Goal: Task Accomplishment & Management: Complete application form

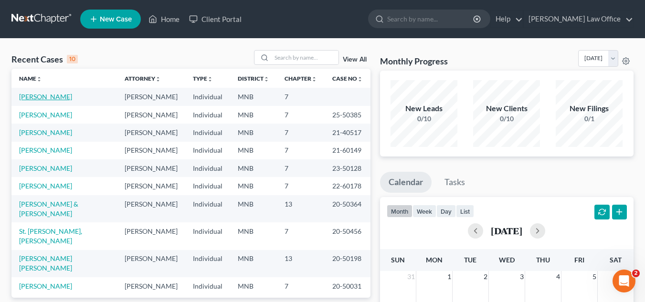
click at [61, 99] on link "[PERSON_NAME]" at bounding box center [45, 97] width 53 height 8
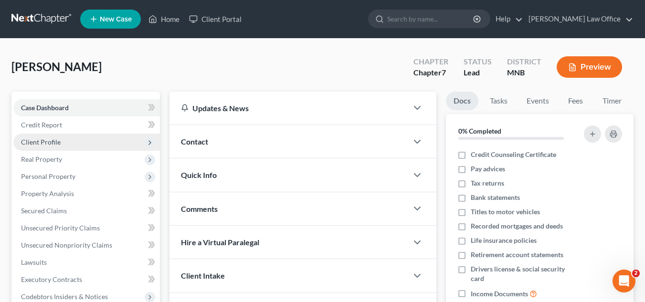
click at [83, 138] on span "Client Profile" at bounding box center [86, 142] width 146 height 17
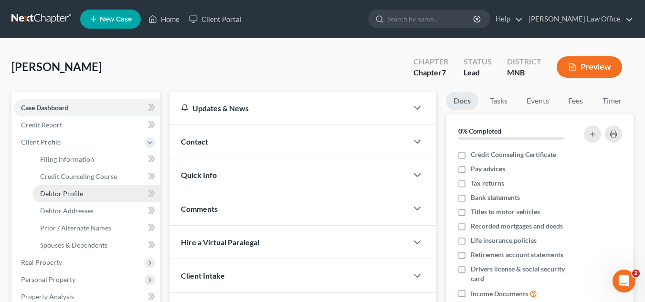
click at [94, 192] on link "Debtor Profile" at bounding box center [95, 193] width 127 height 17
select select "0"
select select "1"
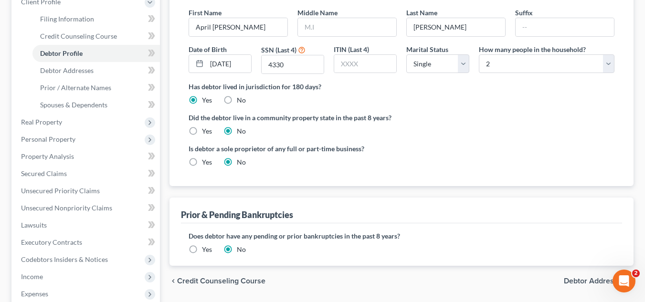
scroll to position [239, 0]
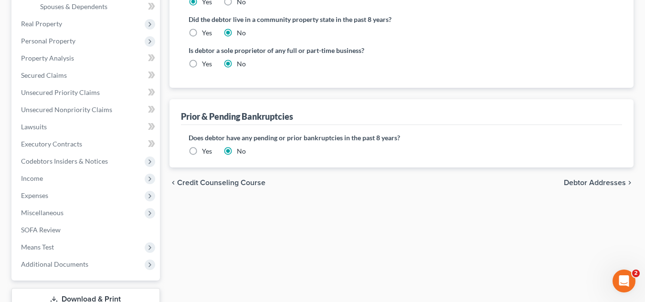
click at [579, 187] on span "Debtor Addresses" at bounding box center [594, 183] width 62 height 8
select select "0"
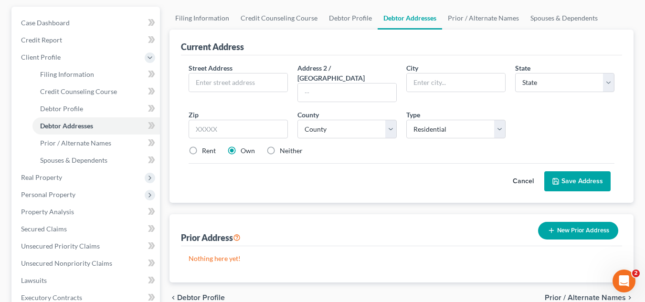
scroll to position [95, 0]
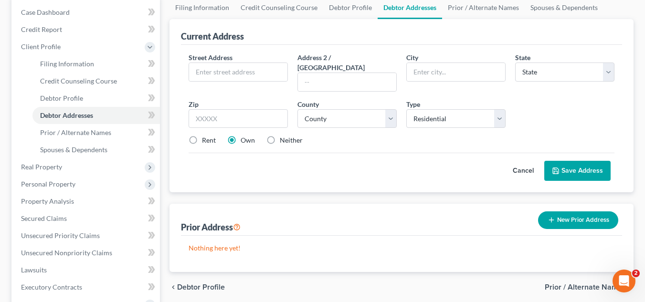
click at [202, 135] on label "Rent" at bounding box center [209, 140] width 14 height 10
click at [206, 135] on input "Rent" at bounding box center [209, 138] width 6 height 6
radio input "true"
click at [232, 78] on input "text" at bounding box center [238, 72] width 98 height 18
type input "[STREET_ADDRESS]"
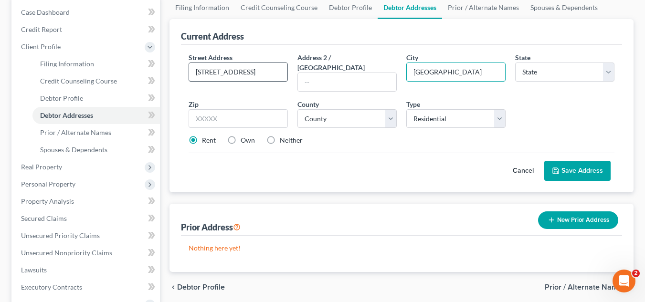
type input "[GEOGRAPHIC_DATA]"
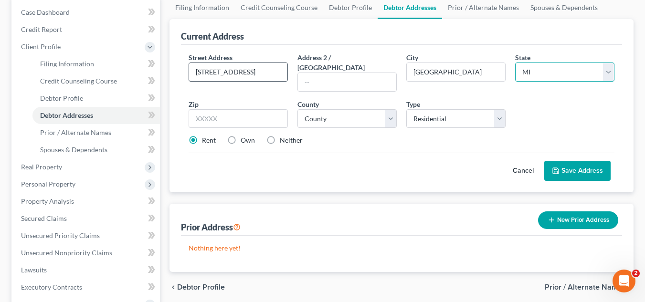
select select "24"
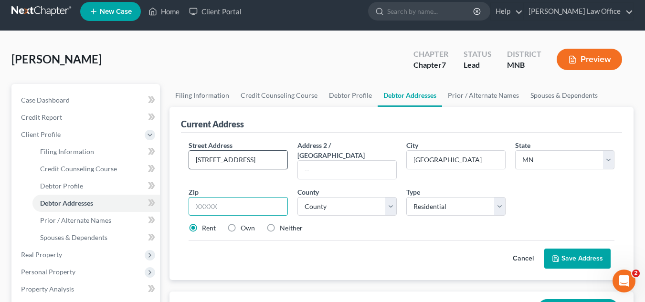
scroll to position [0, 0]
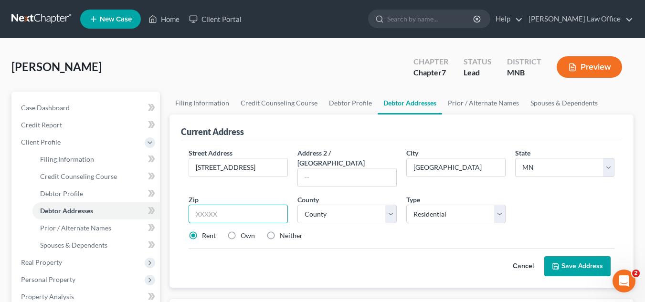
click at [245, 205] on input "text" at bounding box center [237, 214] width 99 height 19
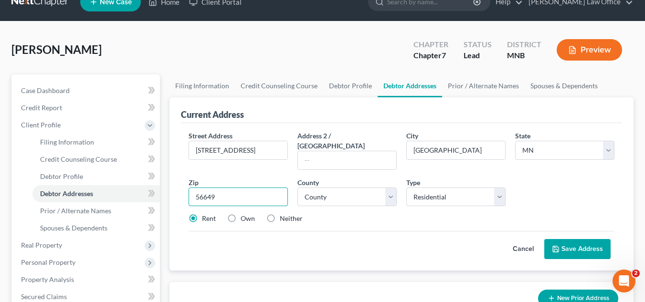
scroll to position [48, 0]
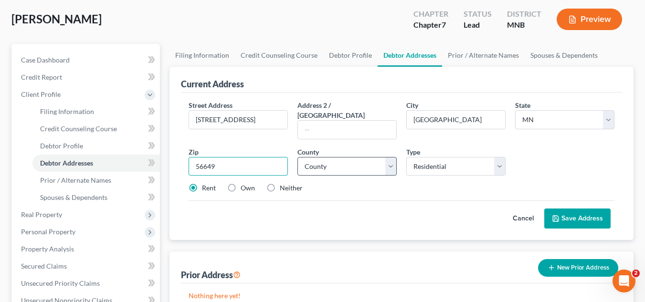
type input "56649"
click at [352, 158] on select "County [GEOGRAPHIC_DATA] [GEOGRAPHIC_DATA] [GEOGRAPHIC_DATA] [GEOGRAPHIC_DATA] …" at bounding box center [346, 166] width 99 height 19
select select "35"
click at [297, 157] on select "County [GEOGRAPHIC_DATA] [GEOGRAPHIC_DATA] [GEOGRAPHIC_DATA] [GEOGRAPHIC_DATA] …" at bounding box center [346, 166] width 99 height 19
click at [578, 208] on button "Save Address" at bounding box center [577, 218] width 66 height 20
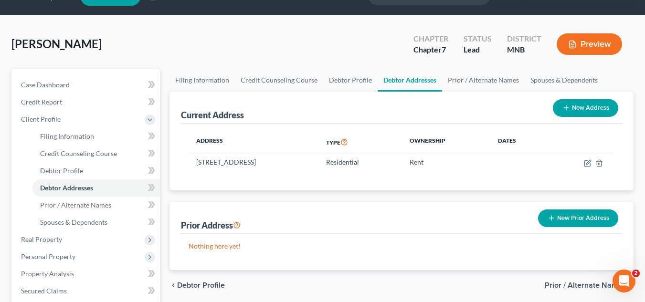
scroll to position [0, 0]
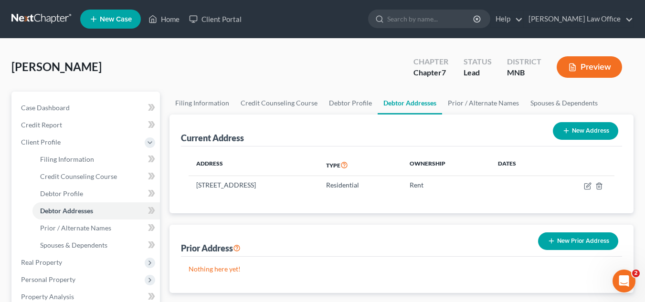
click at [569, 245] on button "New Prior Address" at bounding box center [578, 241] width 80 height 18
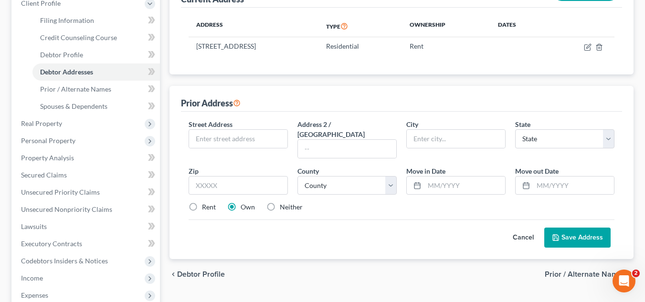
scroll to position [143, 0]
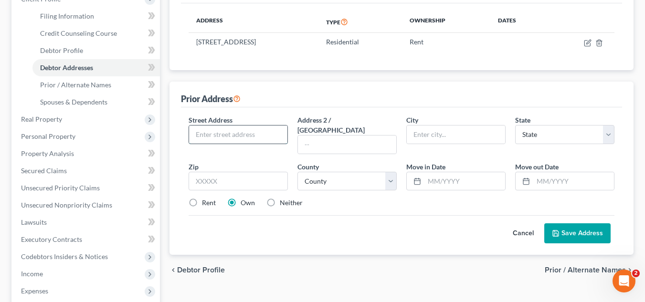
click at [230, 130] on input "text" at bounding box center [238, 134] width 98 height 18
type input "[STREET_ADDRESS]"
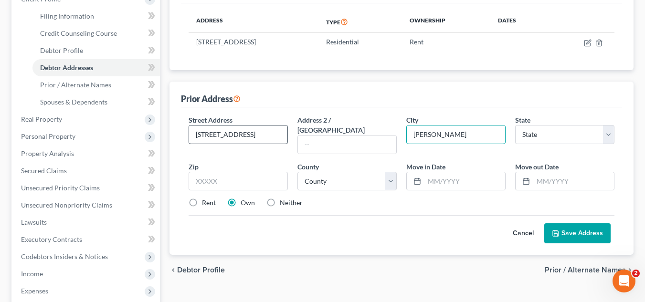
type input "[PERSON_NAME]"
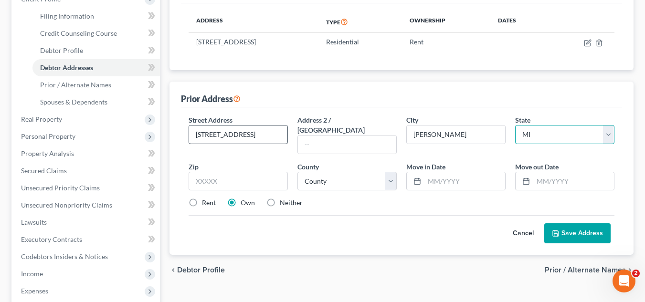
select select "24"
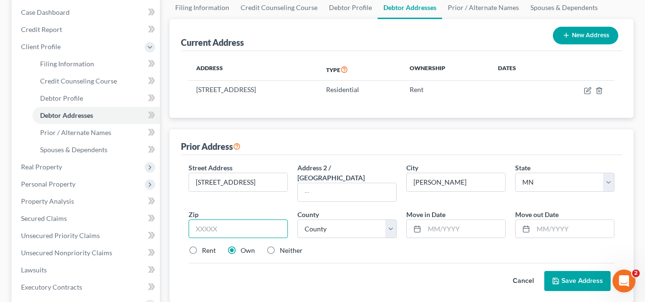
scroll to position [239, 0]
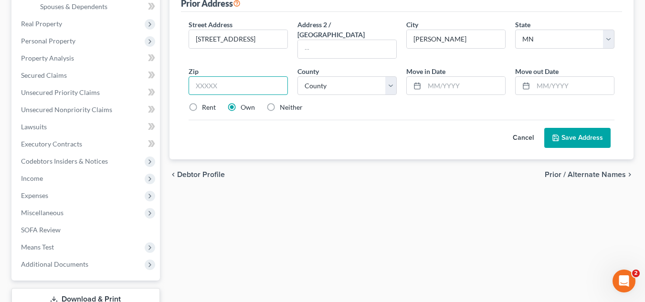
click at [240, 77] on input "text" at bounding box center [237, 85] width 99 height 19
type input "55944"
select select "19"
click at [421, 77] on div at bounding box center [415, 86] width 18 height 18
click at [431, 77] on input "text" at bounding box center [464, 86] width 81 height 18
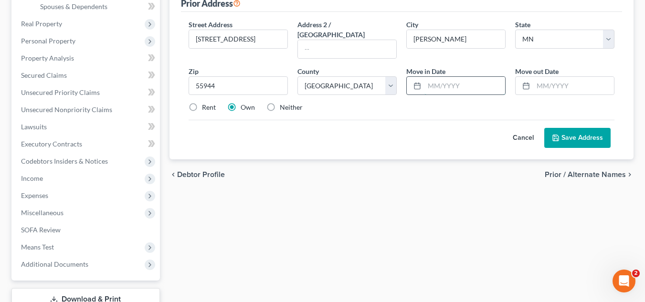
type input "/"
type input "07/2017"
click at [595, 128] on button "Save Address" at bounding box center [577, 138] width 66 height 20
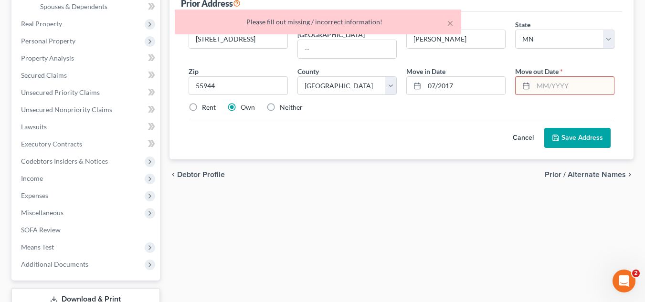
click at [566, 132] on button "Save Address" at bounding box center [577, 138] width 66 height 20
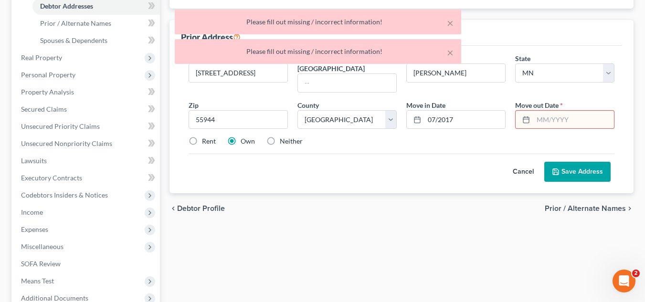
scroll to position [191, 0]
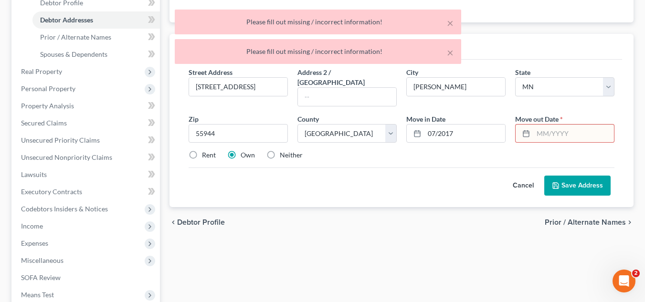
click at [553, 128] on input "text" at bounding box center [573, 134] width 81 height 18
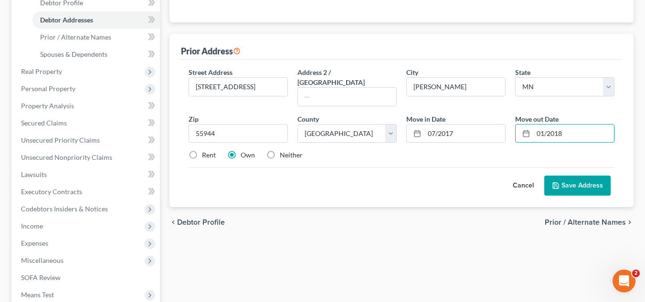
type input "01/2018"
click at [577, 177] on button "Save Address" at bounding box center [577, 186] width 66 height 20
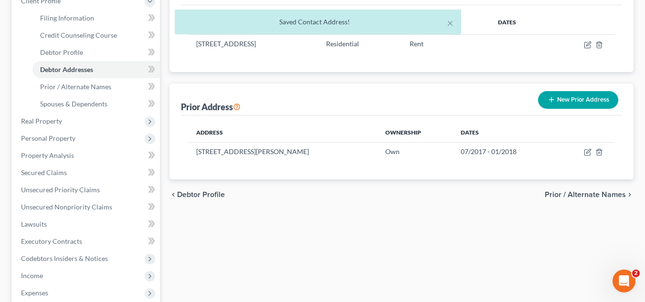
scroll to position [48, 0]
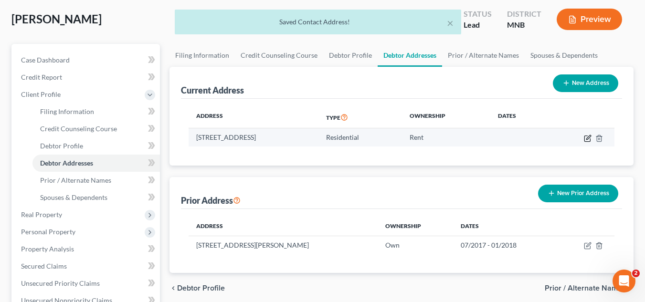
click at [586, 136] on icon "button" at bounding box center [588, 139] width 8 height 8
select select "24"
select select "35"
select select "0"
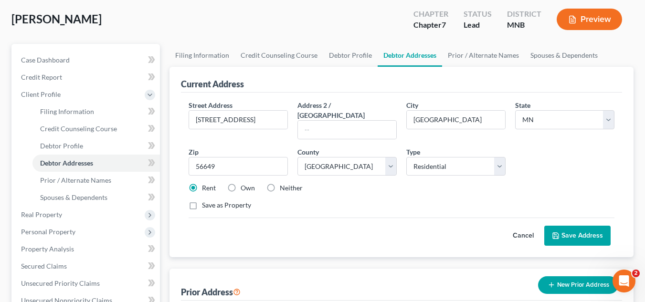
click at [551, 226] on button "Save Address" at bounding box center [577, 236] width 66 height 20
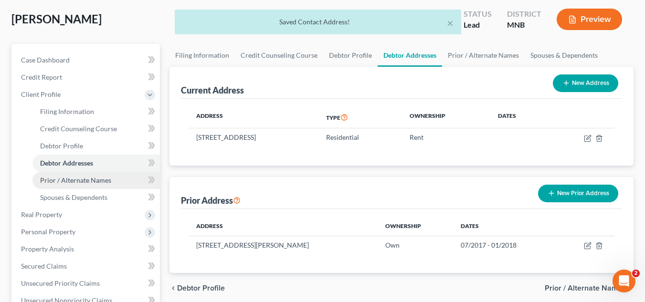
click at [79, 176] on span "Prior / Alternate Names" at bounding box center [75, 180] width 71 height 8
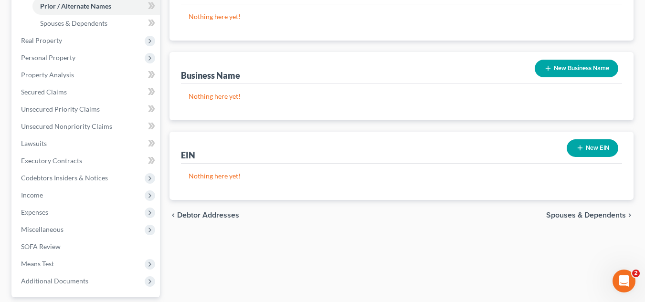
scroll to position [239, 0]
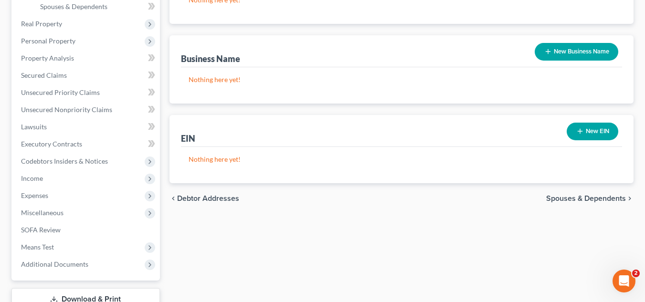
click at [584, 195] on span "Spouses & Dependents" at bounding box center [586, 199] width 80 height 8
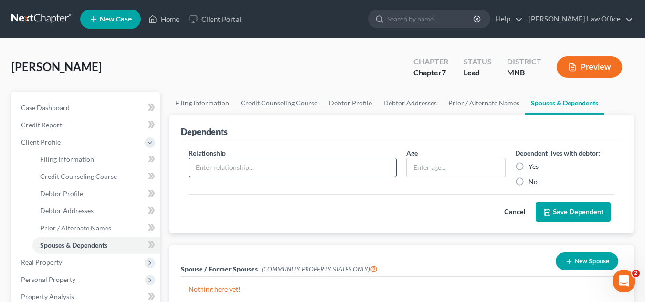
click at [381, 172] on input "text" at bounding box center [292, 167] width 207 height 18
type input "Son"
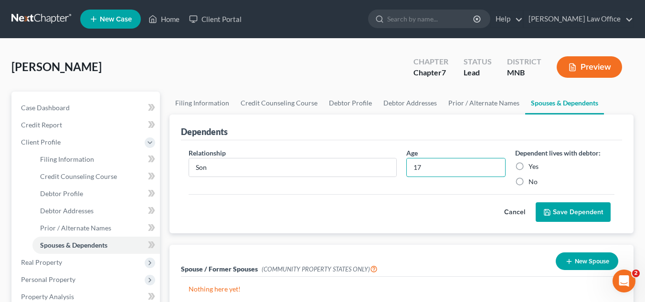
type input "17"
click at [528, 165] on label "Yes" at bounding box center [533, 167] width 10 height 10
click at [532, 165] on input "Yes" at bounding box center [535, 165] width 6 height 6
radio input "true"
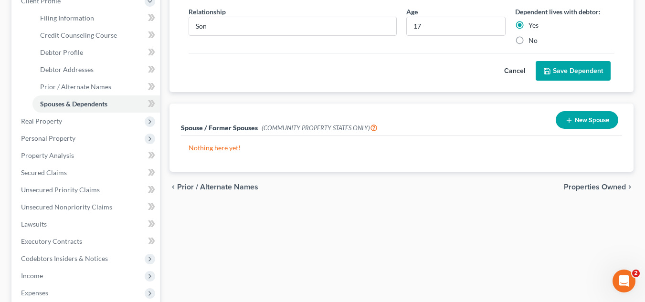
scroll to position [143, 0]
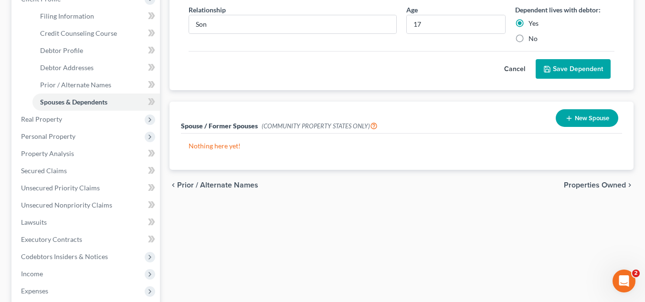
click at [579, 185] on span "Properties Owned" at bounding box center [594, 185] width 62 height 8
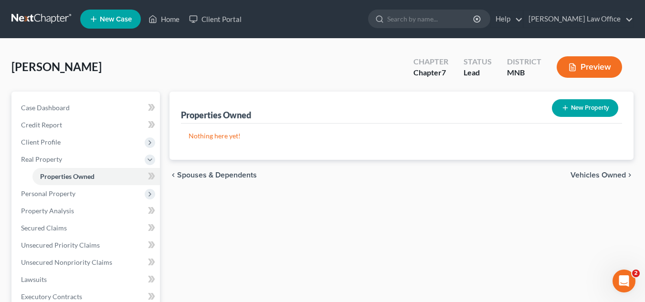
click at [603, 112] on button "New Property" at bounding box center [585, 108] width 66 height 18
select select "24"
select select "35"
select select "0"
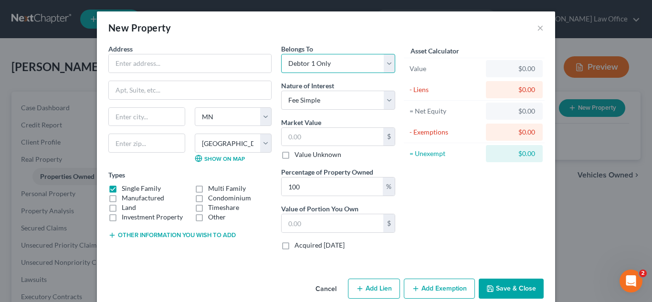
click at [383, 60] on select "Select Debtor 1 Only Debtor 2 Only Debtor 1 And Debtor 2 Only At Least One Of T…" at bounding box center [338, 63] width 114 height 19
select select "3"
click at [281, 54] on select "Select Debtor 1 Only Debtor 2 Only Debtor 1 And Debtor 2 Only At Least One Of T…" at bounding box center [338, 63] width 114 height 19
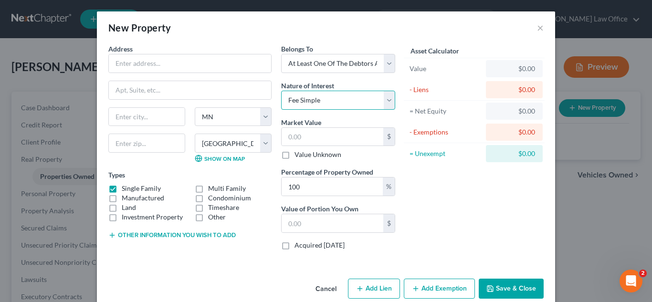
click at [381, 105] on select "Select Fee Simple Joint Tenant Life Estate Equitable Interest Future Interest T…" at bounding box center [338, 100] width 114 height 19
select select "1"
click at [281, 91] on select "Select Fee Simple Joint Tenant Life Estate Equitable Interest Future Interest T…" at bounding box center [338, 100] width 114 height 19
drag, startPoint x: 320, startPoint y: 180, endPoint x: 258, endPoint y: 175, distance: 62.8
click at [258, 175] on div "Address * State [US_STATE][GEOGRAPHIC_DATA] [GEOGRAPHIC_DATA] [GEOGRAPHIC_DATA]…" at bounding box center [252, 151] width 296 height 214
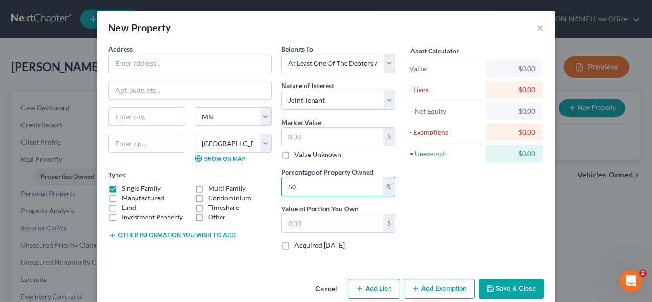
type input "50"
click at [254, 250] on div "Address * State [US_STATE][GEOGRAPHIC_DATA] [GEOGRAPHIC_DATA] [GEOGRAPHIC_DATA]…" at bounding box center [190, 151] width 173 height 214
click at [235, 65] on input "text" at bounding box center [190, 63] width 162 height 18
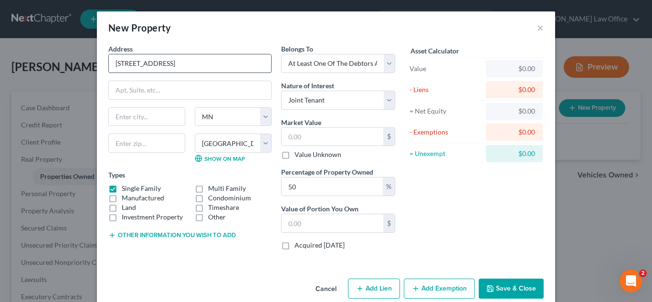
type input "[STREET_ADDRESS]"
type input "[PERSON_NAME]"
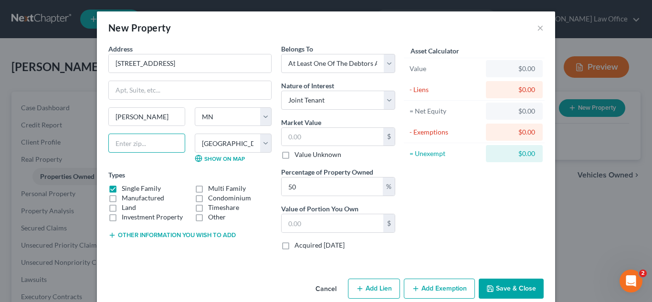
click at [171, 140] on input "text" at bounding box center [146, 143] width 77 height 19
drag, startPoint x: 159, startPoint y: 146, endPoint x: 111, endPoint y: 149, distance: 48.3
click at [111, 149] on input "text" at bounding box center [146, 143] width 77 height 19
click at [135, 146] on input "text" at bounding box center [146, 143] width 77 height 19
drag, startPoint x: 135, startPoint y: 143, endPoint x: 108, endPoint y: 140, distance: 26.9
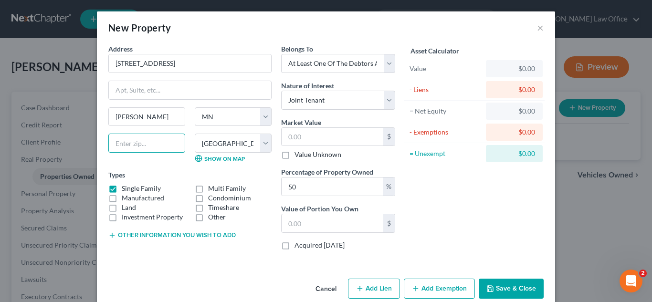
click at [108, 140] on input "text" at bounding box center [146, 143] width 77 height 19
drag, startPoint x: 129, startPoint y: 143, endPoint x: 139, endPoint y: 143, distance: 10.0
click at [139, 143] on input "text" at bounding box center [146, 143] width 77 height 19
click at [141, 145] on input "text" at bounding box center [146, 143] width 77 height 19
click at [140, 167] on div "[PERSON_NAME][GEOGRAPHIC_DATA] [US_STATE] AK [GEOGRAPHIC_DATA] [GEOGRAPHIC_DATA…" at bounding box center [190, 138] width 173 height 63
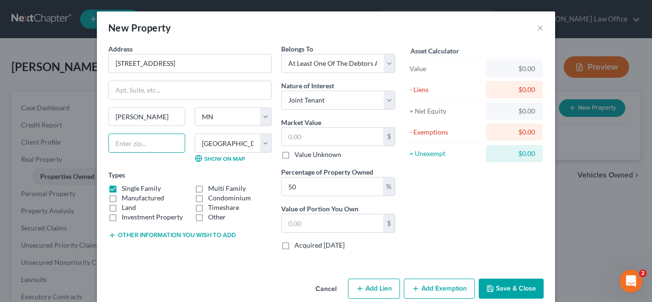
click at [141, 147] on input "text" at bounding box center [146, 143] width 77 height 19
type input "55944"
click at [320, 130] on input "text" at bounding box center [332, 137] width 102 height 18
type input "3"
type input "1.50"
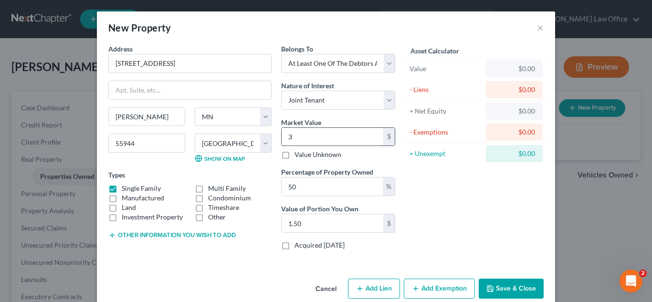
type input "30"
type input "15.00"
type input "300"
type input "150.00"
type input "3000"
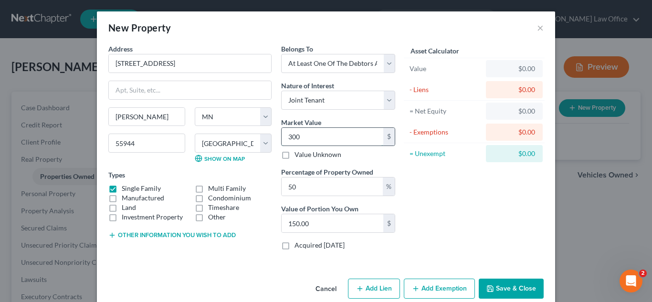
type input "1,500.00"
type input "3,0000"
type input "15,000.00"
type input "30,0000"
type input "150,000.00"
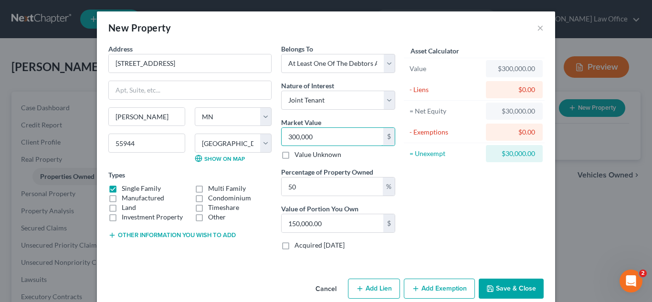
type input "300,000"
click at [436, 193] on div "Asset Calculator Value $300,000.00 - Liens $0.00 = Net Equity $30,000.00 - Exem…" at bounding box center [474, 151] width 148 height 214
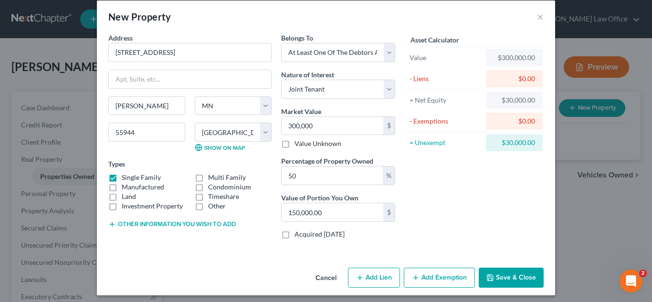
scroll to position [16, 0]
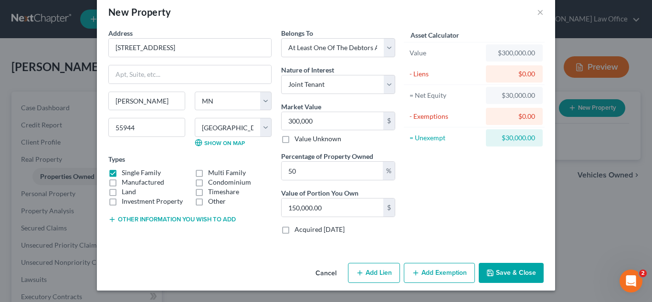
click at [381, 271] on button "Add Lien" at bounding box center [374, 273] width 52 height 20
select select "3"
select select "0"
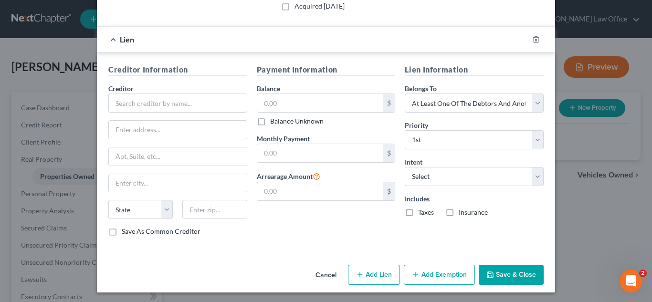
scroll to position [241, 0]
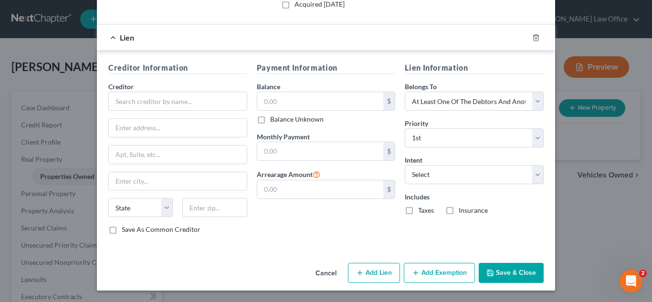
click at [496, 276] on button "Save & Close" at bounding box center [511, 273] width 65 height 20
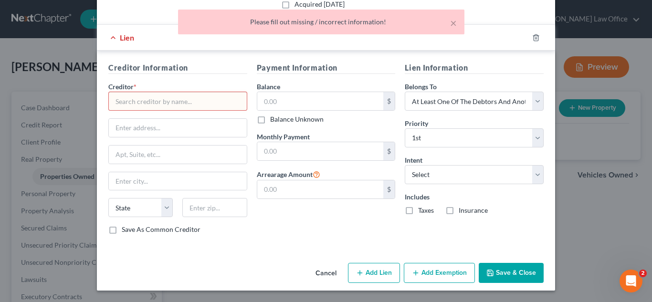
click at [331, 274] on button "Cancel" at bounding box center [326, 273] width 36 height 19
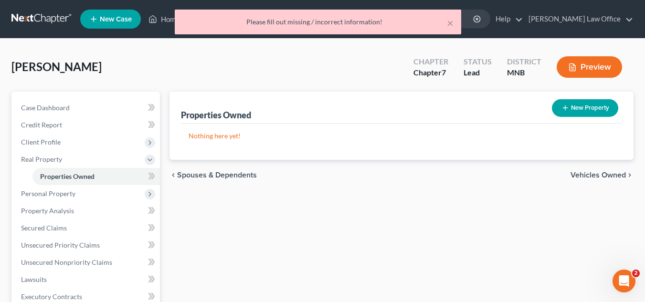
click at [573, 105] on button "New Property" at bounding box center [585, 108] width 66 height 18
select select "24"
select select "35"
select select "0"
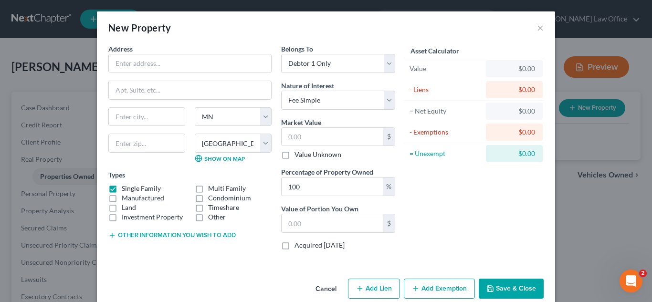
scroll to position [16, 0]
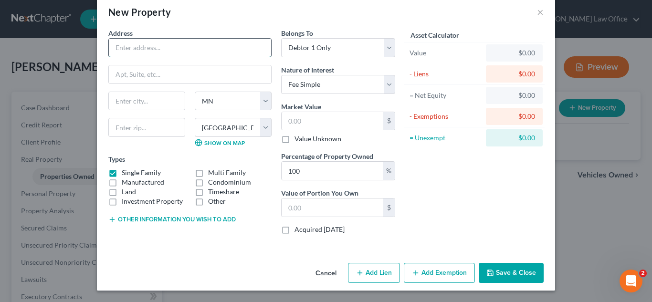
click at [231, 52] on input "text" at bounding box center [190, 48] width 162 height 18
type input "[STREET_ADDRESS]"
type input "[PERSON_NAME]"
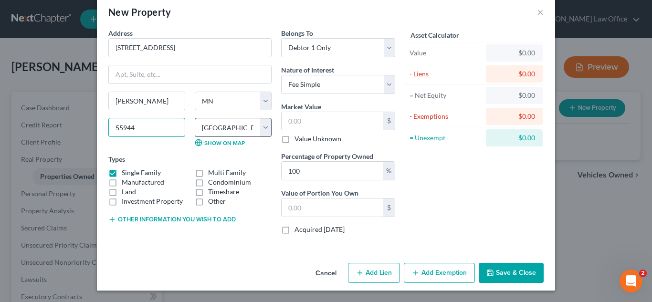
type input "55944"
click at [266, 125] on select "County [GEOGRAPHIC_DATA] [GEOGRAPHIC_DATA] [GEOGRAPHIC_DATA] [GEOGRAPHIC_DATA] …" at bounding box center [233, 127] width 77 height 19
select select "19"
click at [195, 118] on select "County [GEOGRAPHIC_DATA] [GEOGRAPHIC_DATA] [GEOGRAPHIC_DATA] [GEOGRAPHIC_DATA] …" at bounding box center [233, 127] width 77 height 19
click at [515, 277] on button "Save & Close" at bounding box center [511, 273] width 65 height 20
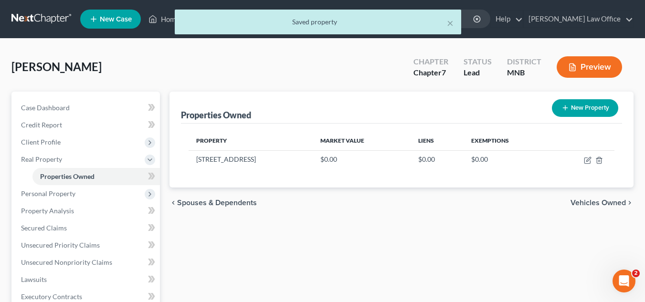
click at [593, 202] on span "Vehicles Owned" at bounding box center [597, 203] width 55 height 8
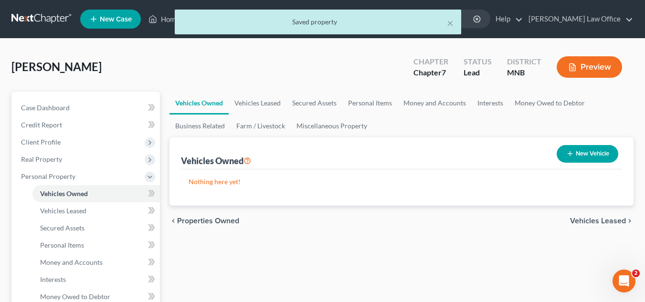
click at [583, 158] on button "New Vehicle" at bounding box center [587, 154] width 62 height 18
select select "0"
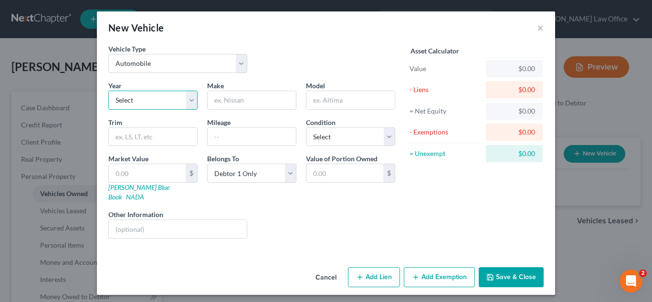
click at [192, 102] on select "Select 2026 2025 2024 2023 2022 2021 2020 2019 2018 2017 2016 2015 2014 2013 20…" at bounding box center [152, 100] width 89 height 19
select select "5"
click at [108, 91] on select "Select 2026 2025 2024 2023 2022 2021 2020 2019 2018 2017 2016 2015 2014 2013 20…" at bounding box center [152, 100] width 89 height 19
click at [267, 99] on input "text" at bounding box center [252, 100] width 88 height 18
type input "Hyndai"
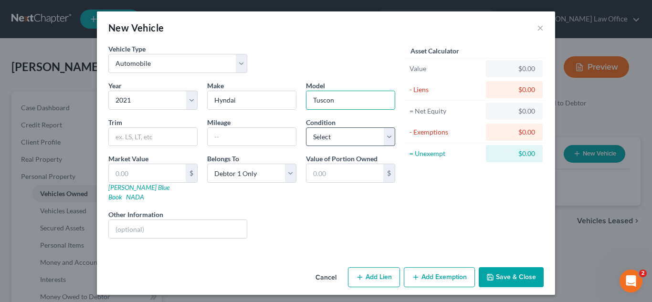
type input "Tuscon"
click at [367, 134] on select "Select Excellent Very Good Good Fair Poor" at bounding box center [350, 136] width 89 height 19
select select "1"
click at [306, 127] on select "Select Excellent Very Good Good Fair Poor" at bounding box center [350, 136] width 89 height 19
click at [179, 169] on input "text" at bounding box center [147, 173] width 77 height 18
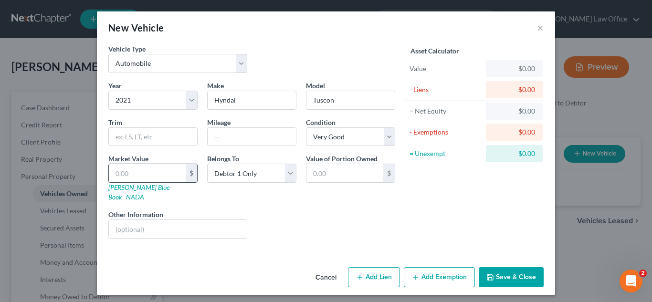
type input "1"
type input "1.00"
type input "17"
type input "17.00"
type input "170"
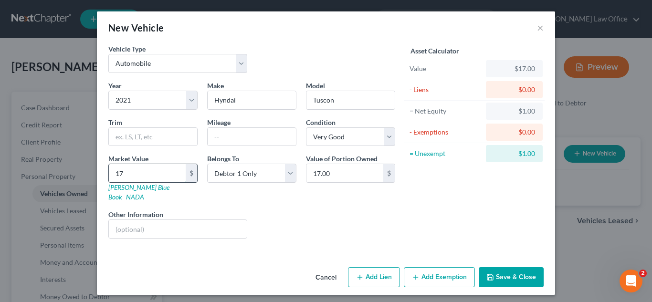
type input "170.00"
type input "1700"
type input "1,700.00"
type input "1,7000"
type input "17,000.00"
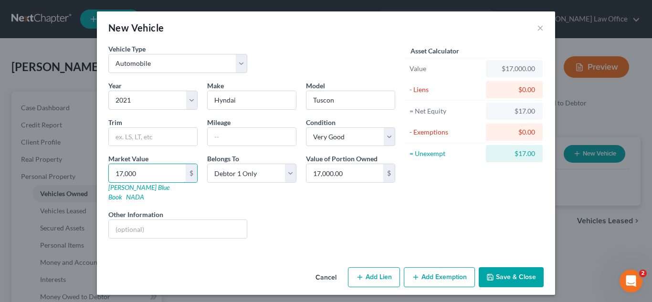
type input "17,000"
click at [271, 236] on div "Year Select 2026 2025 2024 2023 2022 2021 2020 2019 2018 2017 2016 2015 2014 20…" at bounding box center [252, 164] width 296 height 166
click at [495, 267] on button "Save & Close" at bounding box center [511, 277] width 65 height 20
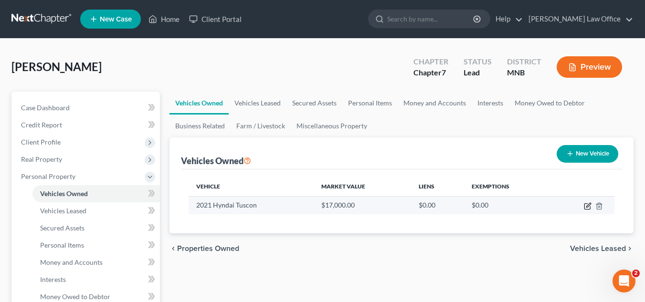
click at [589, 206] on icon "button" at bounding box center [588, 206] width 8 height 8
select select "0"
select select "5"
select select "1"
select select "0"
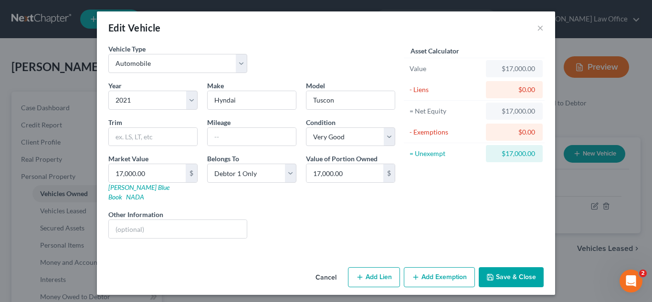
click at [386, 271] on button "Add Lien" at bounding box center [374, 277] width 52 height 20
select select "0"
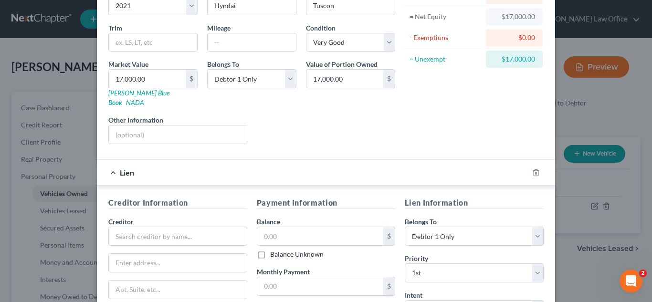
scroll to position [95, 0]
click at [199, 226] on input "text" at bounding box center [177, 235] width 139 height 19
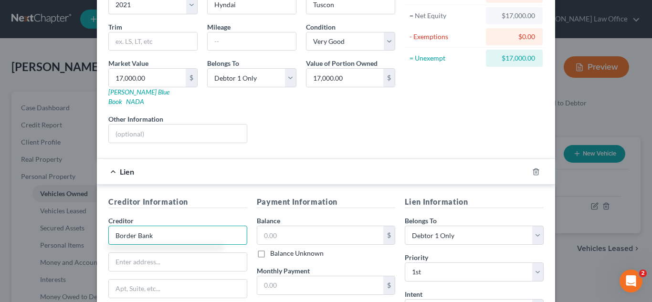
type input "Border Bank"
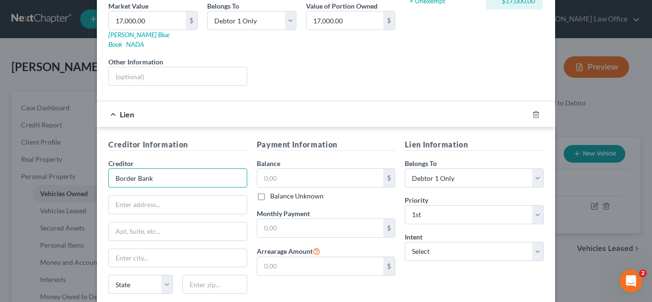
scroll to position [191, 0]
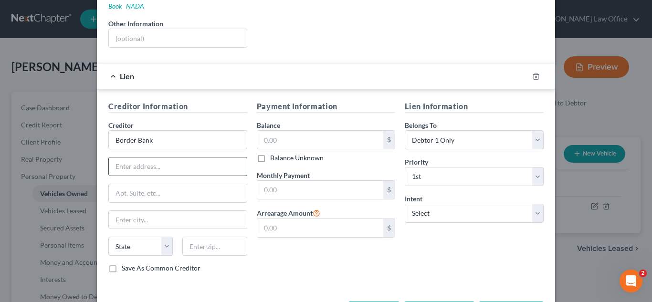
click at [181, 157] on input "text" at bounding box center [178, 166] width 138 height 18
paste input "1414 US-71"
type input "1414 US-71"
click at [177, 215] on input "text" at bounding box center [178, 220] width 138 height 18
type input "[GEOGRAPHIC_DATA]"
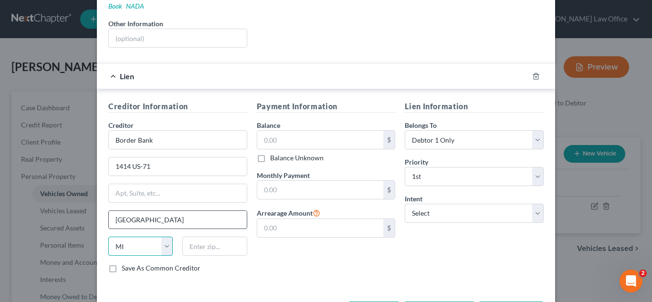
select select "24"
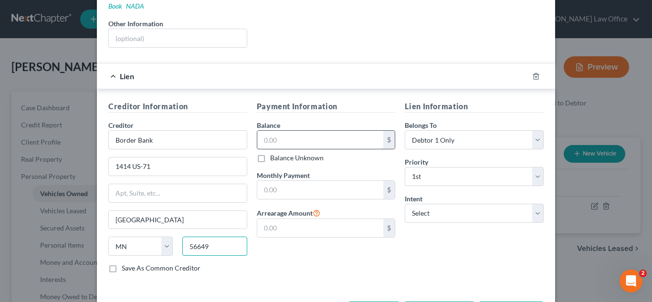
type input "56649"
click at [339, 132] on input "text" at bounding box center [320, 140] width 126 height 18
type input "135,000"
click at [297, 254] on div "Payment Information Balance 135,000.00 $ Balance Unknown Balance Undetermined 1…" at bounding box center [326, 191] width 148 height 180
click at [319, 219] on input "text" at bounding box center [320, 228] width 126 height 18
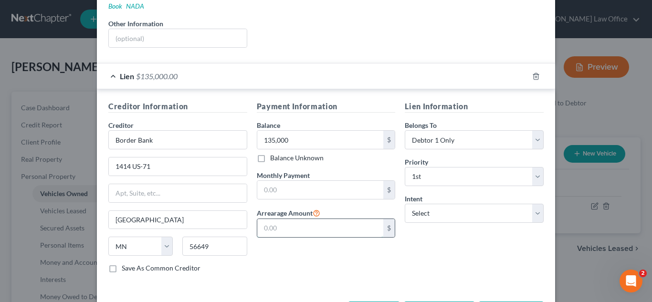
type input "0"
click at [439, 204] on select "Select Surrender Redeem Reaffirm Avoid Other" at bounding box center [474, 213] width 139 height 19
select select "4"
click at [405, 204] on select "Select Surrender Redeem Reaffirm Avoid Other" at bounding box center [474, 213] width 139 height 19
click at [448, 244] on input "text" at bounding box center [474, 249] width 139 height 19
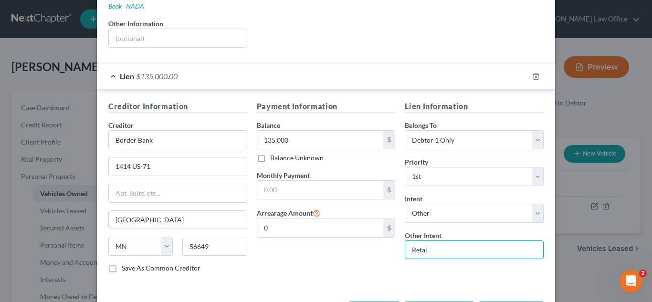
type input "Retain and make voluntary payments"
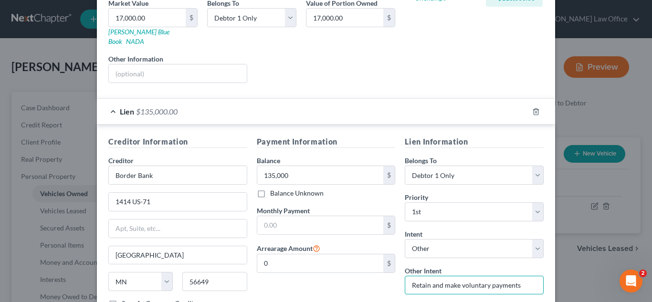
scroll to position [172, 0]
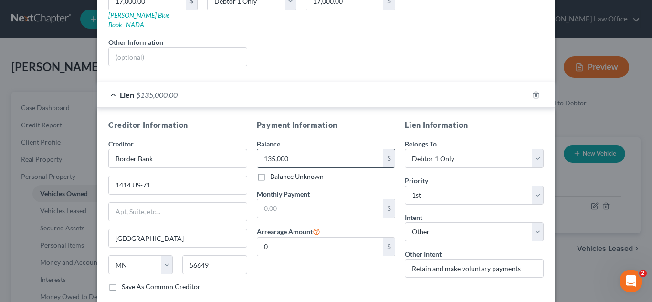
click at [323, 150] on input "135,000" at bounding box center [320, 158] width 126 height 18
click at [298, 149] on input "135,000" at bounding box center [320, 158] width 126 height 18
type input "13,500"
click at [294, 271] on div "Payment Information Balance 13,500.00 $ Balance Unknown Balance Undetermined 13…" at bounding box center [326, 209] width 148 height 180
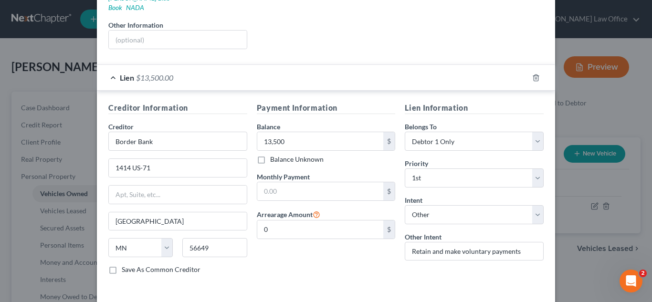
scroll to position [220, 0]
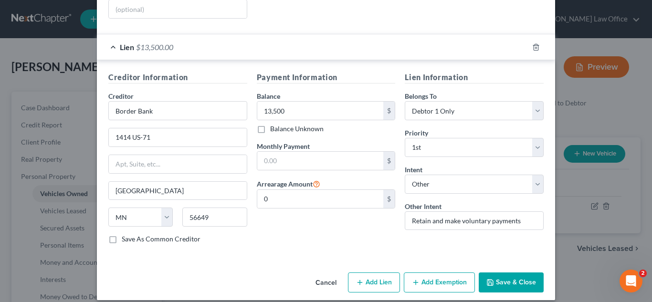
click at [417, 272] on button "Add Exemption" at bounding box center [439, 282] width 71 height 20
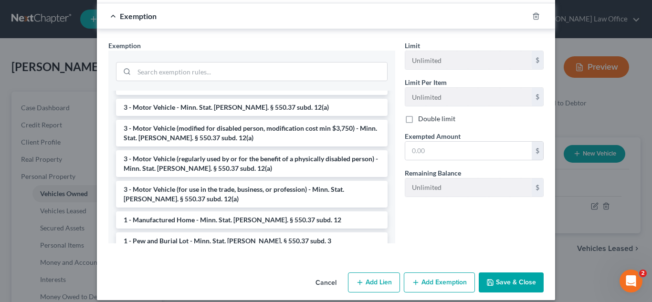
scroll to position [48, 0]
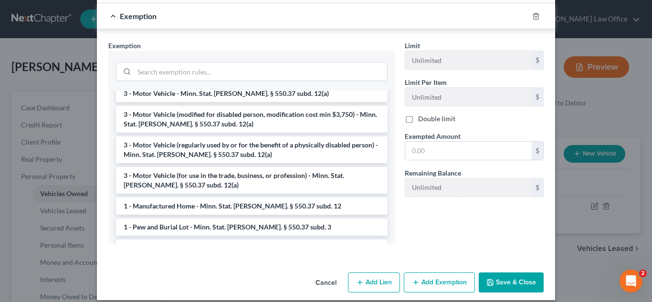
click at [517, 277] on button "Save & Close" at bounding box center [511, 282] width 65 height 20
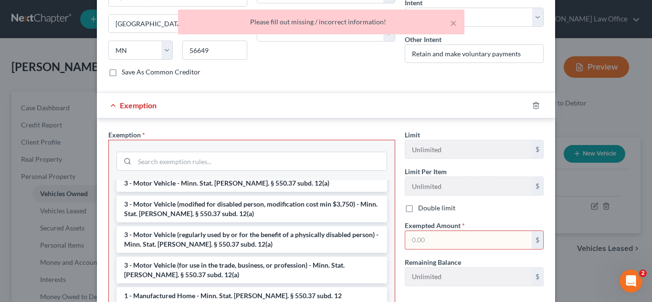
scroll to position [381, 0]
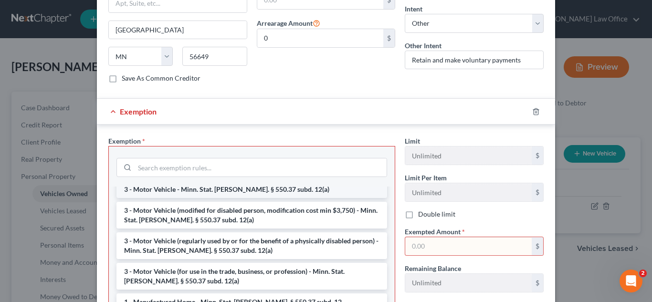
click at [248, 184] on li "3 - Motor Vehicle - Minn. Stat. [PERSON_NAME]. § 550.37 subd. 12(a)" at bounding box center [251, 189] width 271 height 17
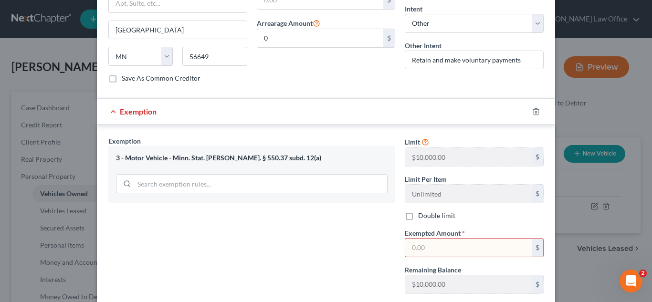
click at [445, 239] on input "text" at bounding box center [468, 248] width 126 height 18
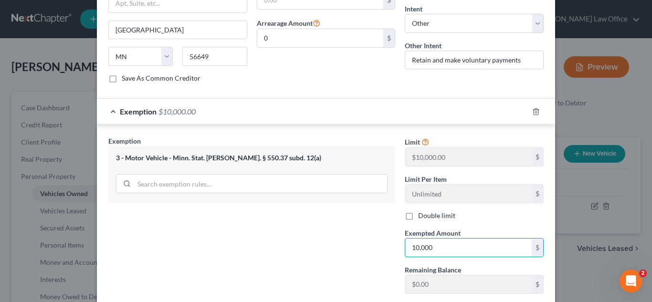
type input "10,000"
click at [358, 246] on div "Exemption Set must be selected for CA. Exemption * 3 - Motor Vehicle - Minn. St…" at bounding box center [252, 218] width 296 height 165
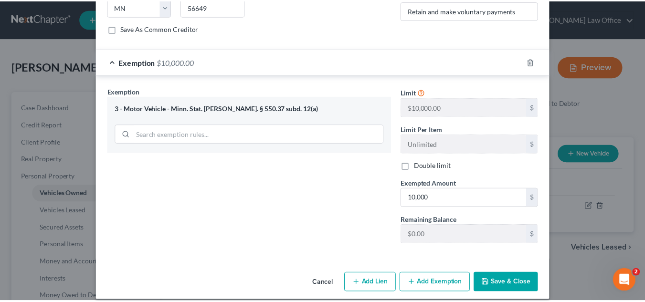
scroll to position [431, 0]
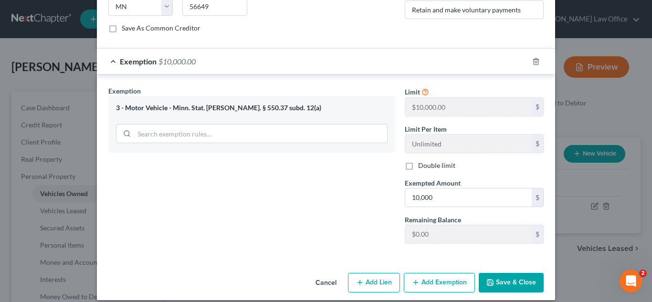
click at [507, 273] on button "Save & Close" at bounding box center [511, 283] width 65 height 20
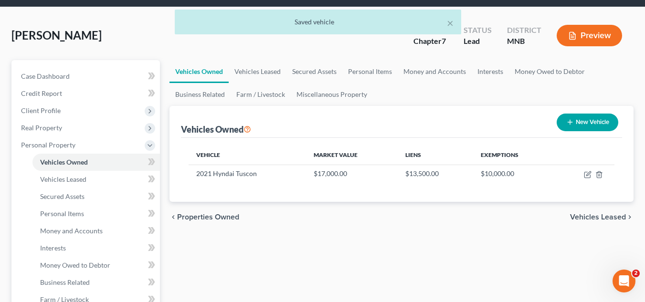
scroll to position [48, 0]
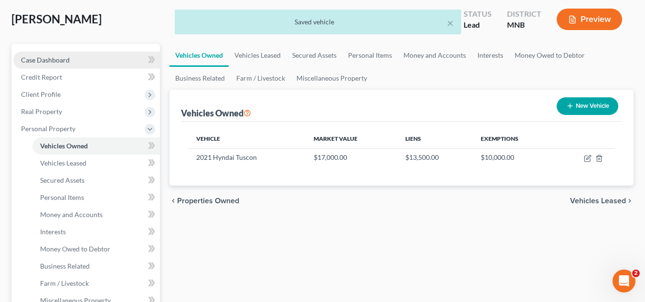
click at [103, 62] on link "Case Dashboard" at bounding box center [86, 60] width 146 height 17
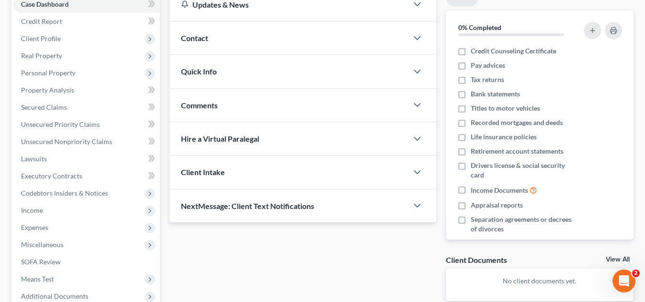
scroll to position [95, 0]
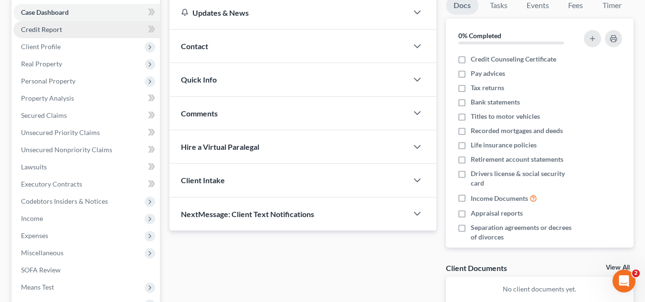
click at [78, 35] on link "Credit Report" at bounding box center [86, 29] width 146 height 17
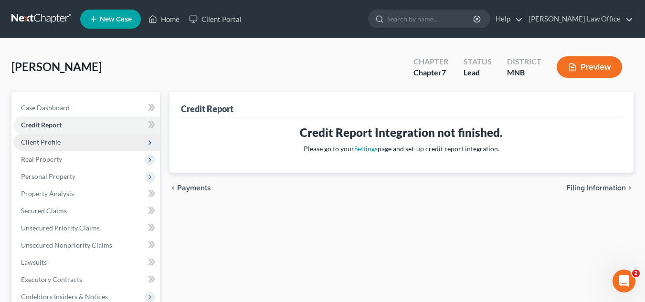
click at [63, 139] on span "Client Profile" at bounding box center [86, 142] width 146 height 17
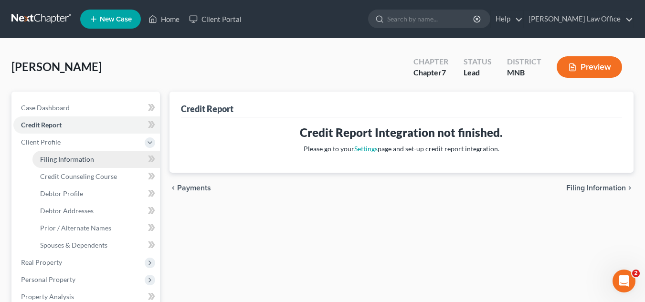
click at [77, 166] on link "Filing Information" at bounding box center [95, 159] width 127 height 17
select select "1"
select select "0"
select select "24"
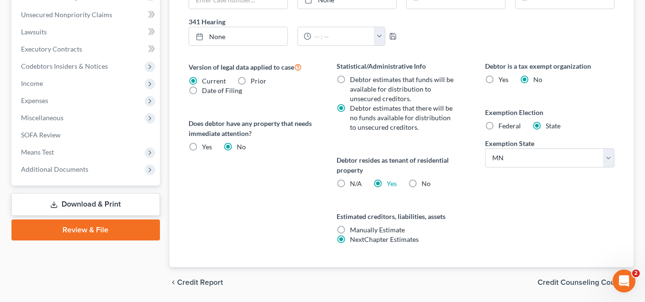
scroll to position [334, 0]
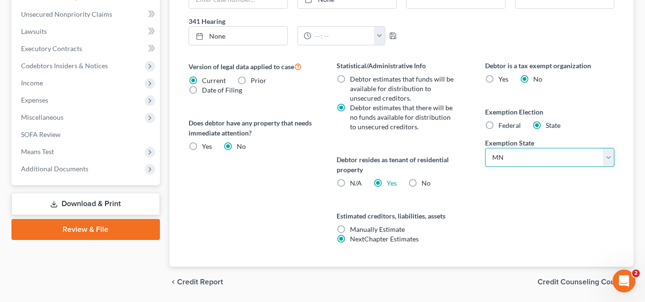
click at [530, 158] on select "State [US_STATE] AK AR AZ CA CO CT DE DC [GEOGRAPHIC_DATA] [GEOGRAPHIC_DATA] GU…" at bounding box center [549, 157] width 129 height 19
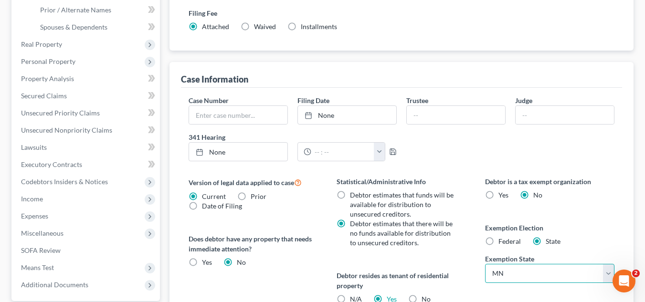
scroll to position [286, 0]
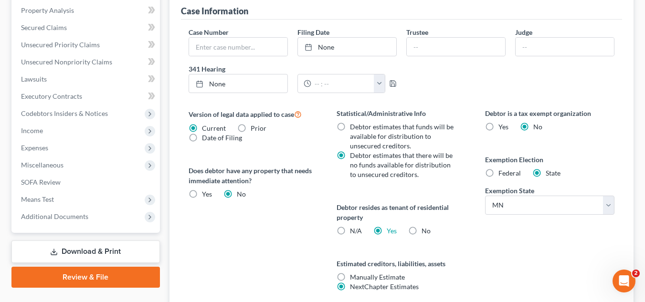
click at [498, 170] on label "Federal" at bounding box center [509, 173] width 22 height 10
click at [502, 170] on input "Federal" at bounding box center [505, 171] width 6 height 6
radio input "true"
radio input "false"
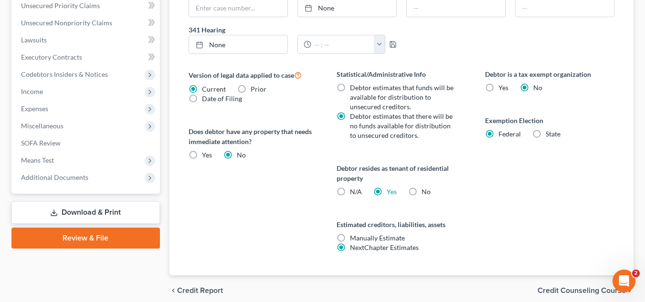
scroll to position [365, 0]
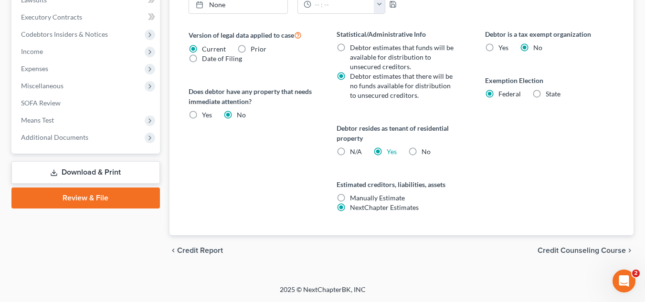
click at [587, 248] on span "Credit Counseling Course" at bounding box center [581, 251] width 88 height 8
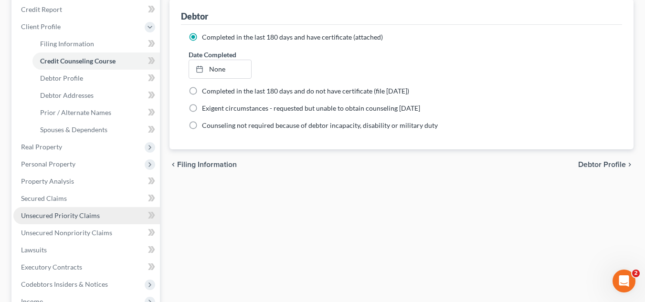
scroll to position [143, 0]
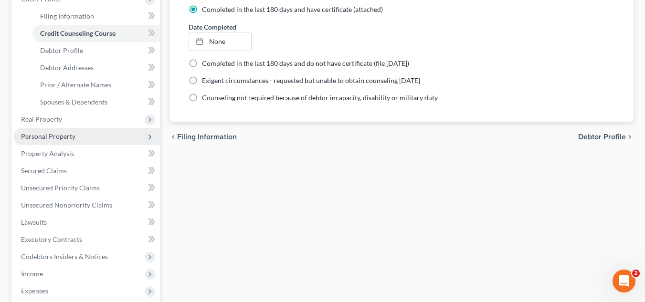
click at [75, 138] on span "Personal Property" at bounding box center [86, 136] width 146 height 17
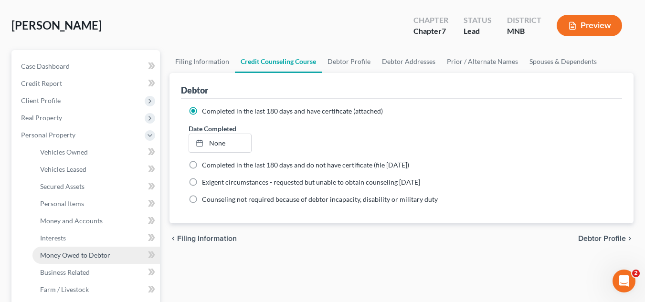
scroll to position [95, 0]
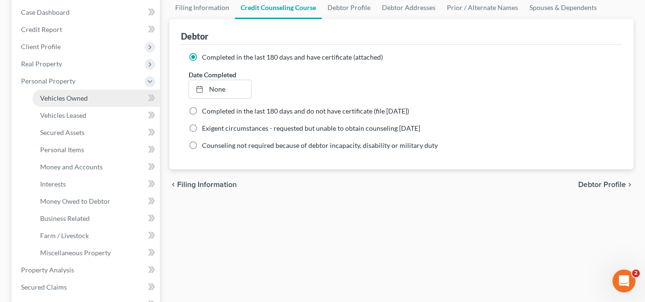
click at [87, 104] on link "Vehicles Owned" at bounding box center [95, 98] width 127 height 17
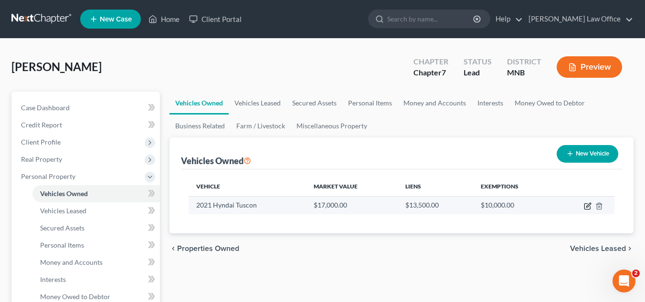
click at [588, 205] on icon "button" at bounding box center [588, 205] width 4 height 4
select select "0"
select select "5"
select select "1"
select select "0"
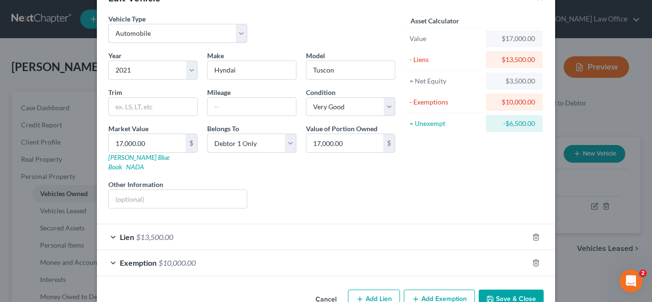
scroll to position [47, 0]
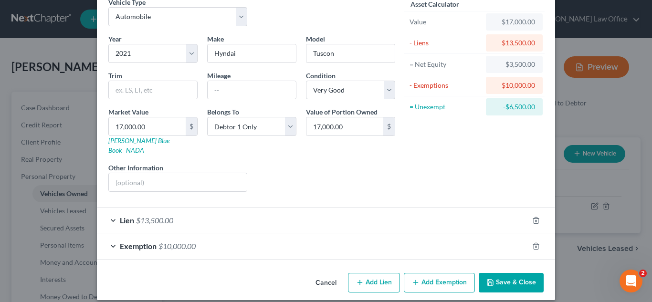
click at [304, 234] on div "Exemption $10,000.00" at bounding box center [312, 245] width 431 height 25
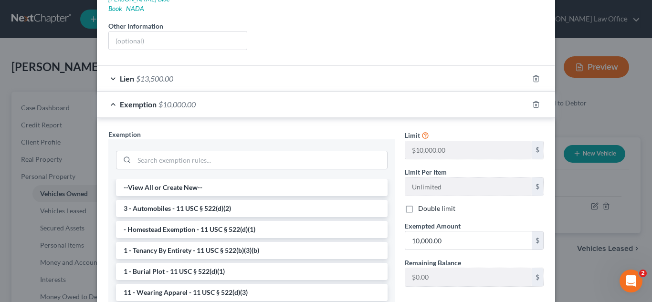
scroll to position [190, 0]
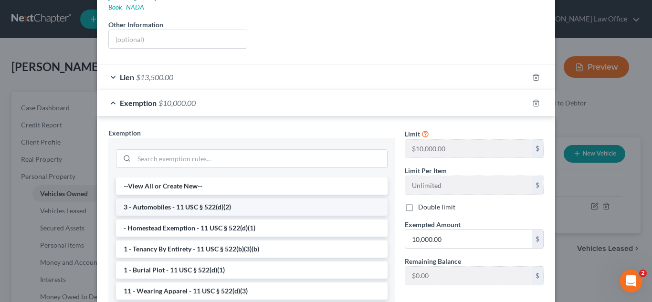
click at [278, 198] on li "3 - Automobiles - 11 USC § 522(d)(2)" at bounding box center [251, 206] width 271 height 17
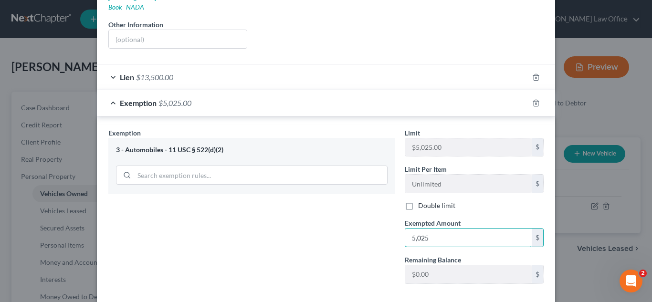
type input "5,025"
click at [378, 227] on div "Exemption Set must be selected for CA. Exemption * 3 - Automobiles - 11 USC § 5…" at bounding box center [252, 210] width 296 height 164
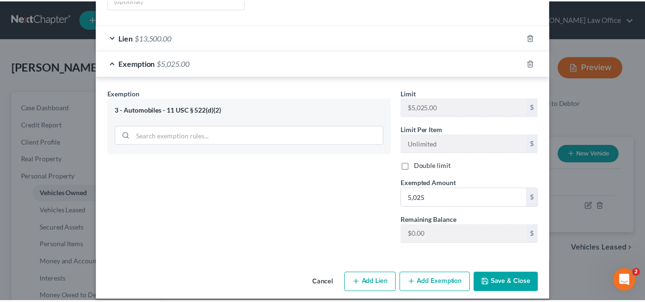
scroll to position [230, 0]
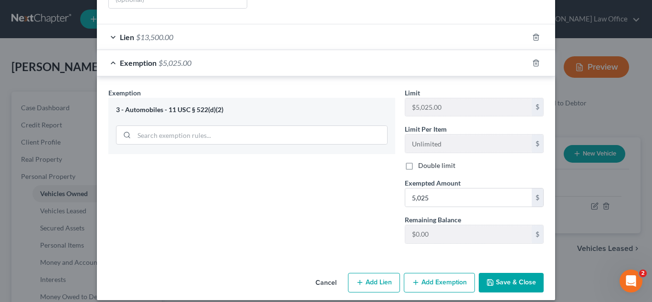
click at [506, 278] on button "Save & Close" at bounding box center [511, 283] width 65 height 20
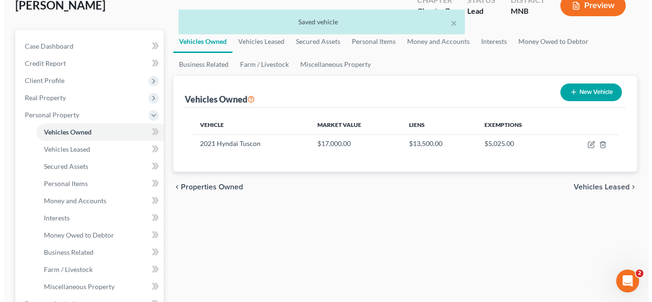
scroll to position [48, 0]
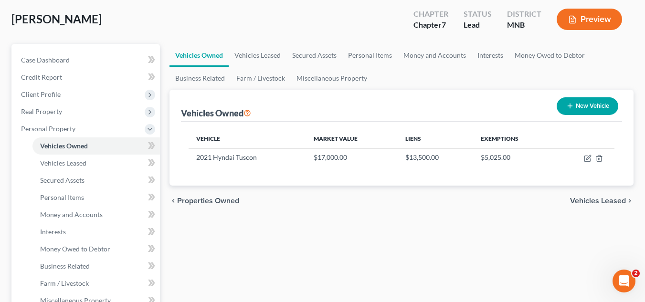
click at [605, 108] on button "New Vehicle" at bounding box center [587, 106] width 62 height 18
select select "0"
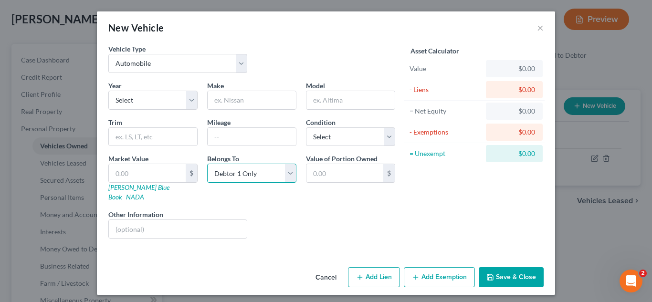
click at [228, 177] on select "Select Debtor 1 Only Debtor 2 Only Debtor 1 And Debtor 2 Only At Least One Of T…" at bounding box center [251, 173] width 89 height 19
select select "3"
click at [207, 164] on select "Select Debtor 1 Only Debtor 2 Only Debtor 1 And Debtor 2 Only At Least One Of T…" at bounding box center [251, 173] width 89 height 19
click at [172, 105] on select "Select 2026 2025 2024 2023 2022 2021 2020 2019 2018 2017 2016 2015 2014 2013 20…" at bounding box center [152, 100] width 89 height 19
select select "18"
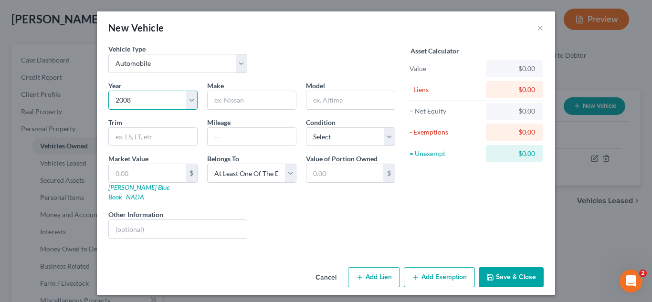
click at [108, 91] on select "Select 2026 2025 2024 2023 2022 2021 2020 2019 2018 2017 2016 2015 2014 2013 20…" at bounding box center [152, 100] width 89 height 19
click at [227, 99] on input "text" at bounding box center [252, 100] width 88 height 18
type input "Saturn"
type input "Vue"
click at [170, 168] on input "text" at bounding box center [147, 173] width 77 height 18
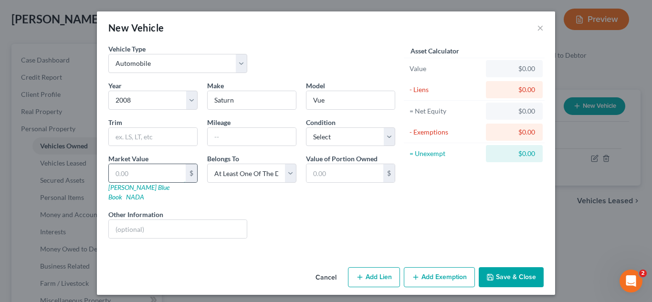
type input "5"
type input "5.00"
type input "50"
type input "50.00"
type input "500"
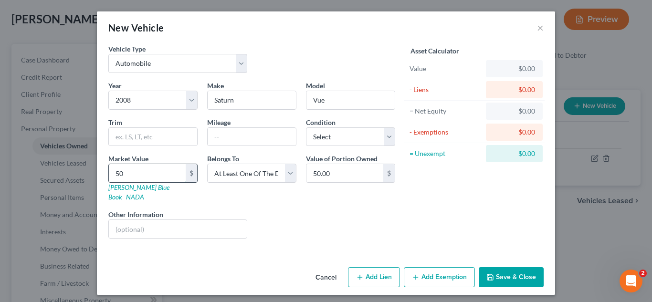
type input "500.00"
type input "5000"
type input "5,000.00"
type input "5,000"
click at [361, 135] on select "Select Excellent Very Good Good Fair Poor" at bounding box center [350, 136] width 89 height 19
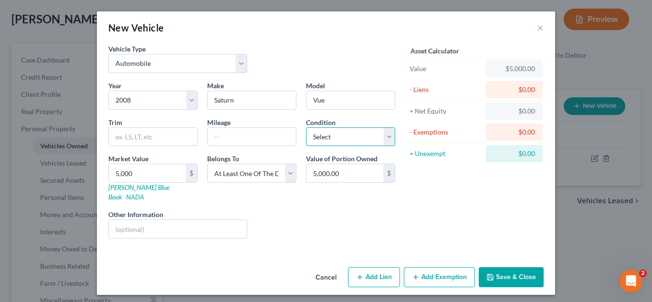
select select "3"
click at [306, 127] on select "Select Excellent Very Good Good Fair Poor" at bounding box center [350, 136] width 89 height 19
click at [419, 267] on button "Add Exemption" at bounding box center [439, 277] width 71 height 20
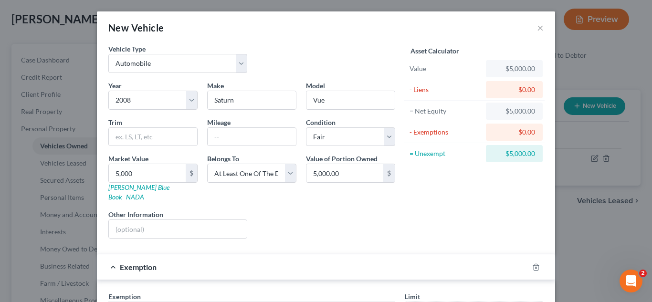
scroll to position [143, 0]
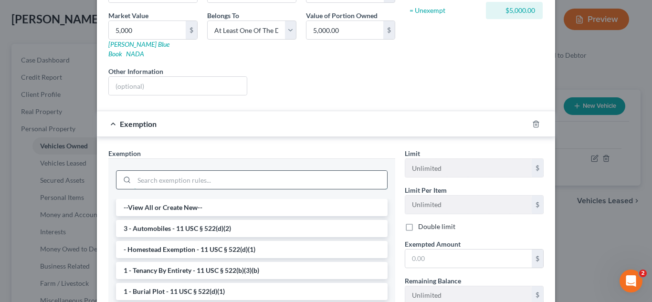
click at [252, 176] on input "search" at bounding box center [260, 180] width 253 height 18
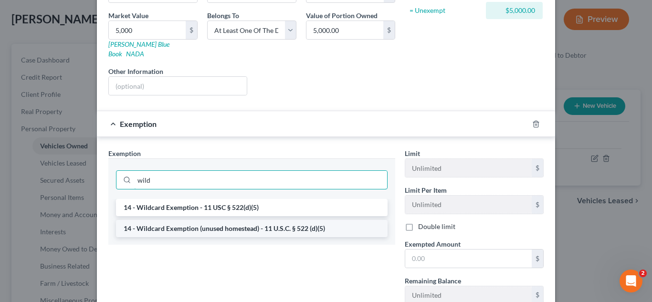
type input "wild"
click at [252, 220] on li "14 - Wildcard Exemption (unused homestead) - 11 U.S.C. § 522 (d)(5)" at bounding box center [251, 228] width 271 height 17
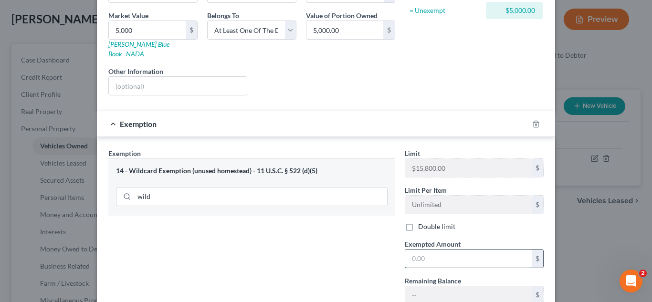
click at [423, 250] on input "text" at bounding box center [468, 259] width 126 height 18
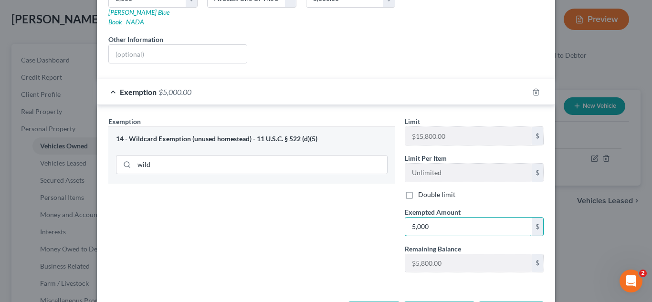
scroll to position [191, 0]
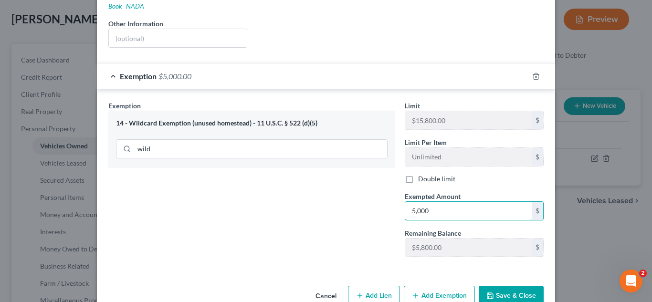
type input "5,000"
click at [313, 240] on div "Exemption Set must be selected for CA. Exemption * 14 - Wildcard Exemption (unu…" at bounding box center [252, 183] width 296 height 164
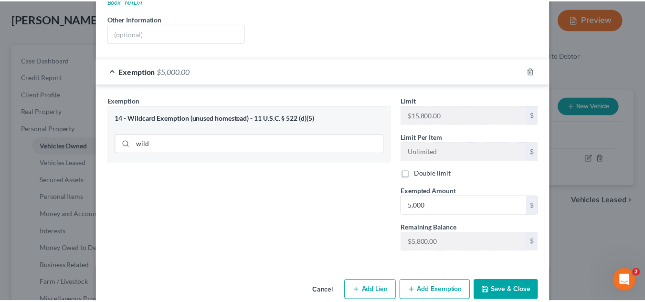
scroll to position [204, 0]
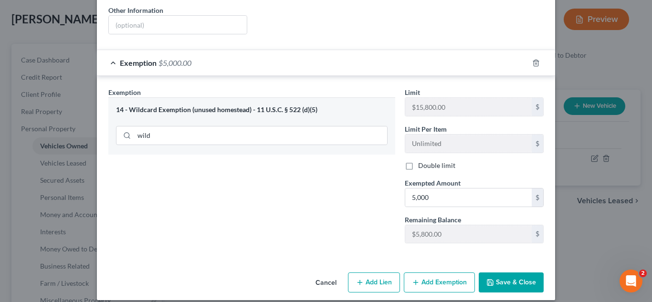
click at [503, 272] on button "Save & Close" at bounding box center [511, 282] width 65 height 20
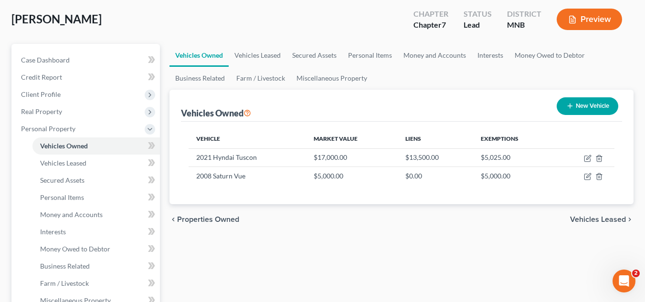
click at [608, 219] on span "Vehicles Leased" at bounding box center [598, 220] width 56 height 8
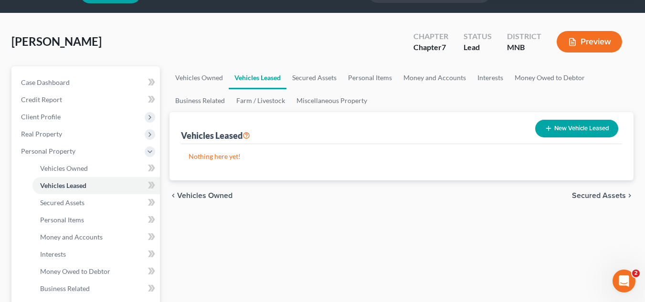
scroll to position [48, 0]
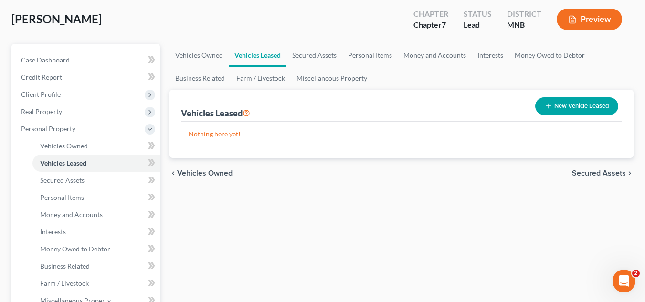
click at [597, 176] on span "Secured Assets" at bounding box center [599, 173] width 54 height 8
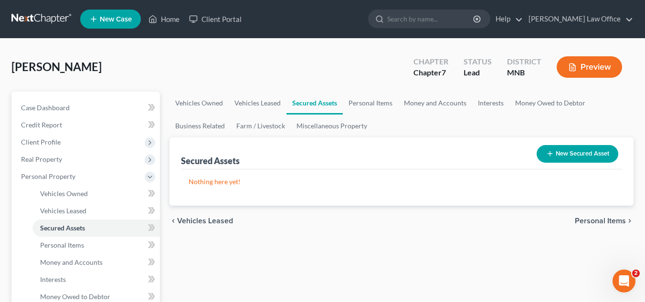
click at [548, 152] on icon "button" at bounding box center [550, 154] width 8 height 8
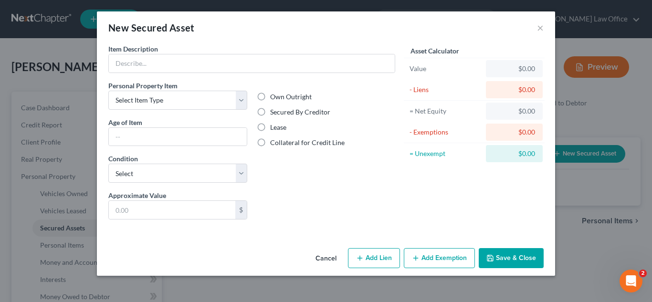
click at [332, 256] on button "Cancel" at bounding box center [326, 258] width 36 height 19
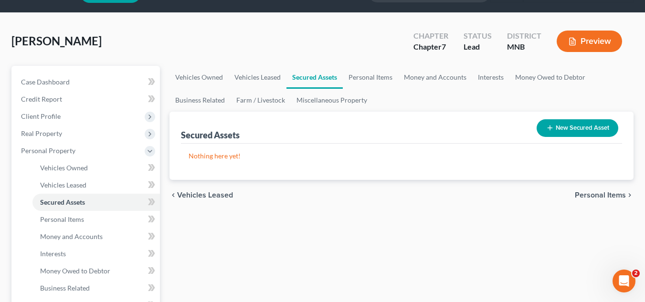
scroll to position [48, 0]
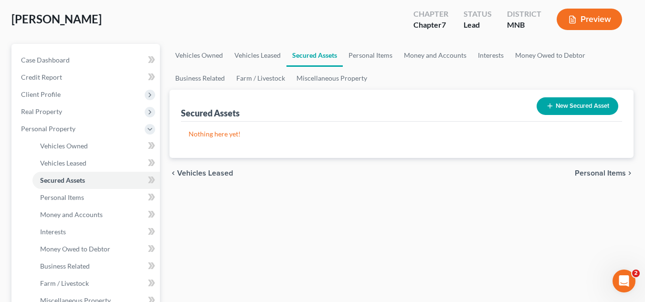
click at [591, 171] on span "Personal Items" at bounding box center [599, 173] width 51 height 8
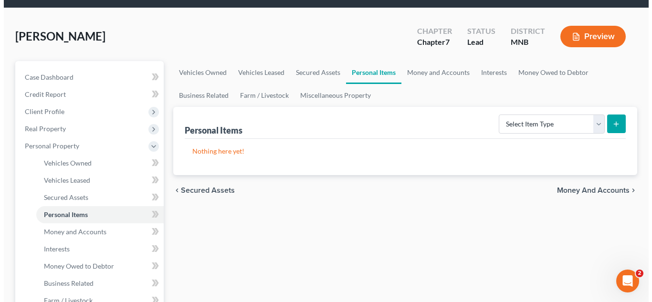
scroll to position [48, 0]
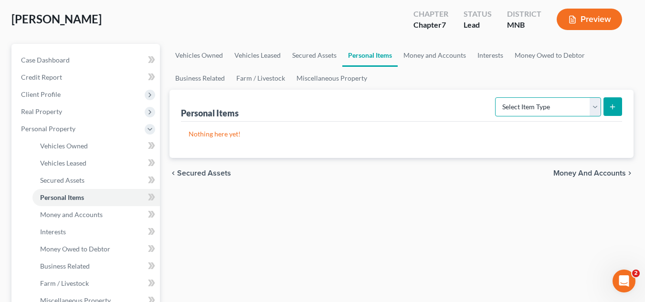
click at [526, 109] on select "Select Item Type Clothing Collectibles Of Value Electronics Firearms Household …" at bounding box center [548, 106] width 106 height 19
select select "clothing"
click at [496, 97] on select "Select Item Type Clothing Collectibles Of Value Electronics Firearms Household …" at bounding box center [548, 106] width 106 height 19
click at [562, 107] on select "Select Item Type Clothing Collectibles Of Value Electronics Firearms Household …" at bounding box center [548, 106] width 106 height 19
click at [496, 97] on select "Select Item Type Clothing Collectibles Of Value Electronics Firearms Household …" at bounding box center [548, 106] width 106 height 19
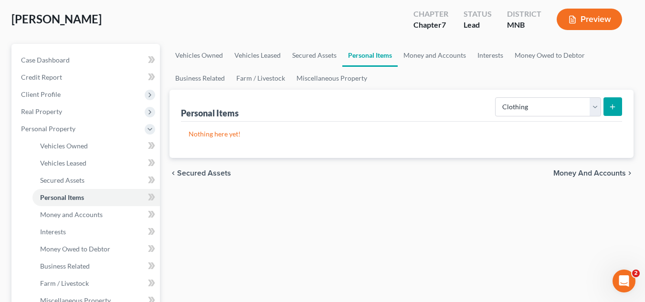
click at [615, 109] on icon "submit" at bounding box center [612, 107] width 8 height 8
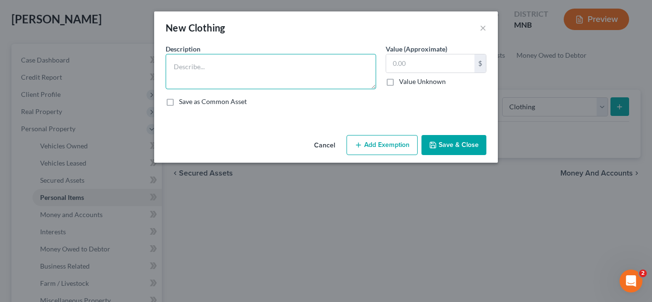
click at [328, 81] on textarea at bounding box center [271, 71] width 210 height 35
type textarea "Clothing, shoes, boots, jackets, hats, gloves, misc. outerwear."
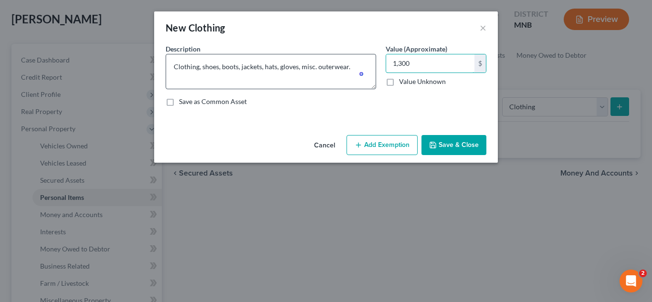
type input "1,300"
click at [392, 133] on div "Cancel Add Exemption Save & Close" at bounding box center [326, 146] width 344 height 31
click at [383, 150] on button "Add Exemption" at bounding box center [381, 145] width 71 height 20
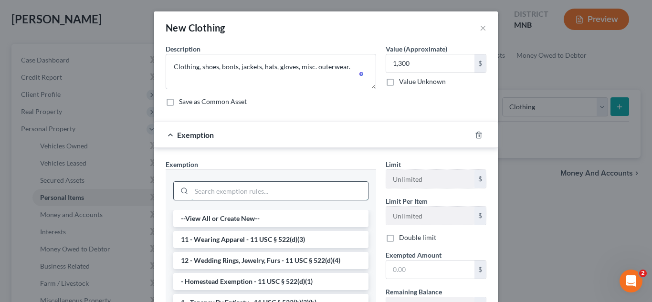
click at [309, 186] on input "search" at bounding box center [279, 191] width 177 height 18
click at [289, 237] on li "11 - Wearing Apparel - 11 USC § 522(d)(3)" at bounding box center [270, 239] width 195 height 17
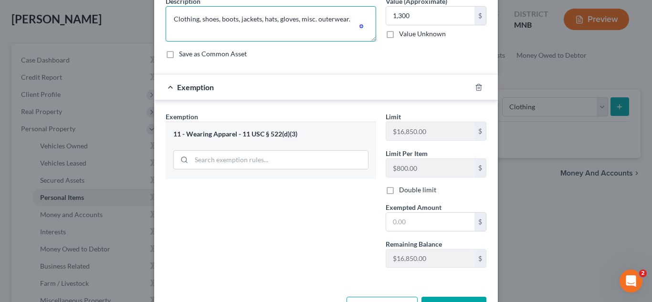
click at [351, 21] on textarea "Clothing, shoes, boots, jackets, hats, gloves, misc. outerwear." at bounding box center [271, 23] width 210 height 35
type textarea "Clothing, shoes, boots, jackets, hats, gloves, misc. outerwear. No individual i…"
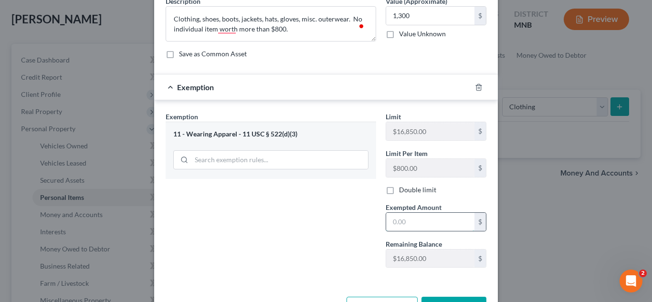
click at [407, 220] on input "text" at bounding box center [430, 222] width 88 height 18
type input "1"
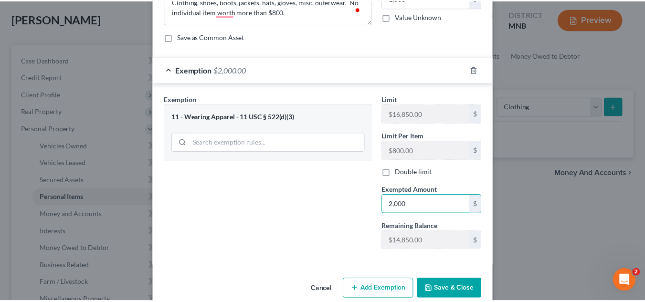
scroll to position [82, 0]
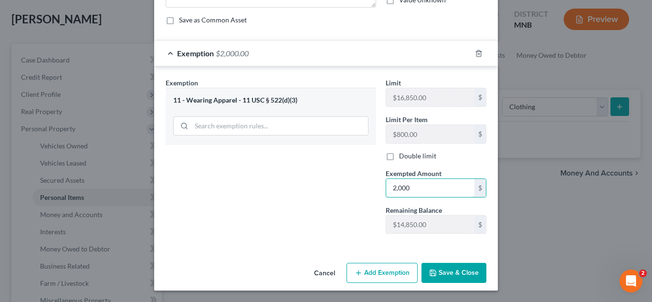
type input "2,000"
click at [438, 275] on button "Save & Close" at bounding box center [453, 273] width 65 height 20
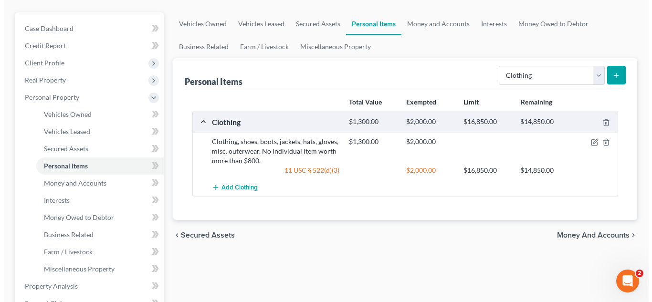
scroll to position [95, 0]
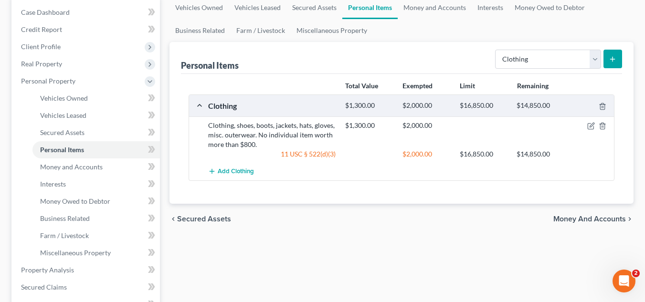
click at [605, 57] on button "submit" at bounding box center [612, 59] width 19 height 19
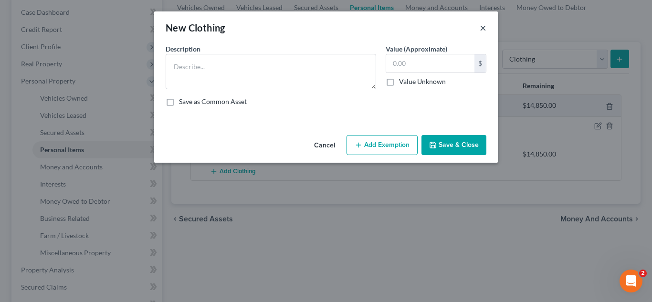
click at [485, 29] on button "×" at bounding box center [482, 27] width 7 height 11
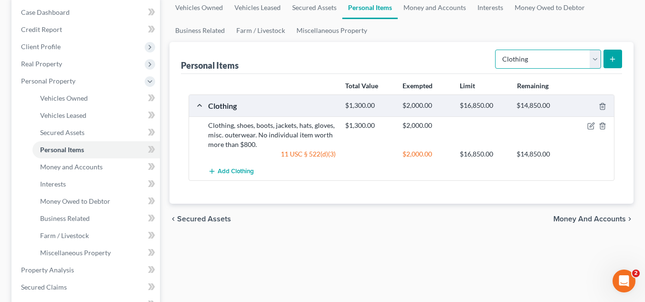
click at [594, 59] on select "Select Item Type Clothing Collectibles Of Value Electronics Firearms Household …" at bounding box center [548, 59] width 106 height 19
select select "household_goods"
click at [496, 50] on select "Select Item Type Clothing Collectibles Of Value Electronics Firearms Household …" at bounding box center [548, 59] width 106 height 19
click at [615, 65] on button "submit" at bounding box center [612, 59] width 19 height 19
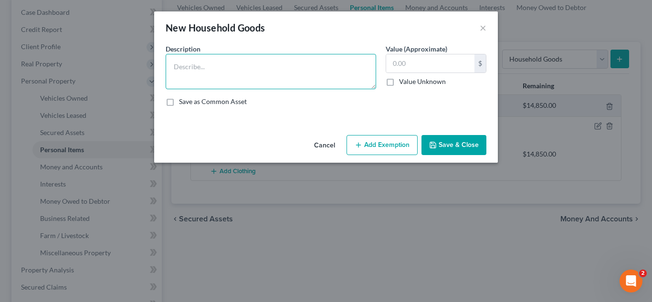
click at [343, 80] on textarea at bounding box center [271, 71] width 210 height 35
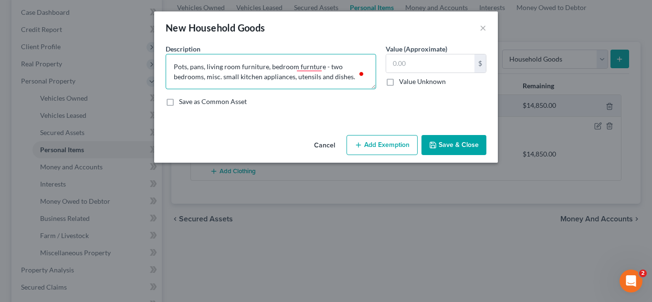
type textarea "Pots, pans, living room furniture, bedroom furnture - two bedrooms, misc. small…"
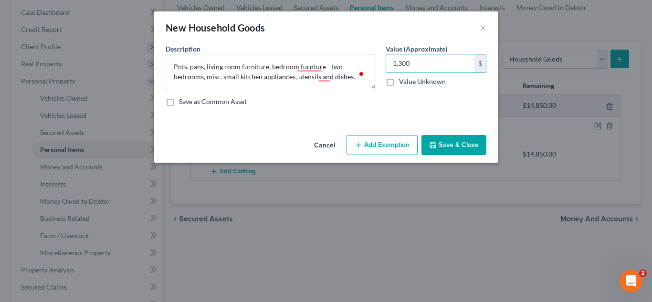
type input "1,300"
click at [393, 142] on button "Add Exemption" at bounding box center [381, 145] width 71 height 20
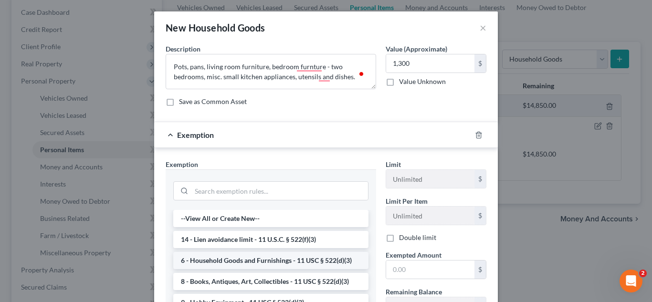
click at [261, 257] on li "6 - Household Goods and Furnishings - 11 USC § 522(d)(3)" at bounding box center [270, 260] width 195 height 17
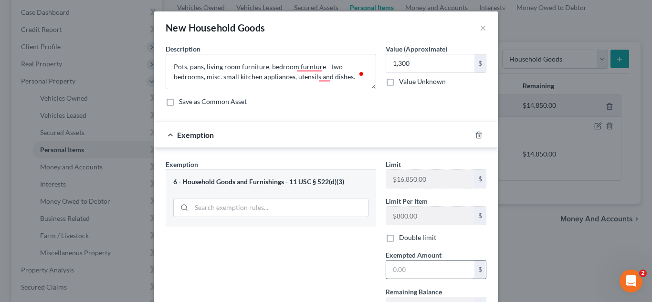
click at [427, 262] on input "text" at bounding box center [430, 270] width 88 height 18
type input "2,000"
click at [330, 261] on div "Exemption Set must be selected for CA. Exemption * 6 - Household Goods and Furn…" at bounding box center [271, 241] width 220 height 164
click at [351, 75] on textarea "Pots, pans, living room furniture, bedroom furnture - two bedrooms, misc. small…" at bounding box center [271, 71] width 210 height 35
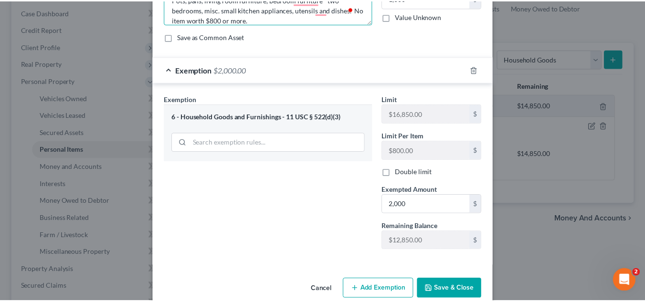
scroll to position [82, 0]
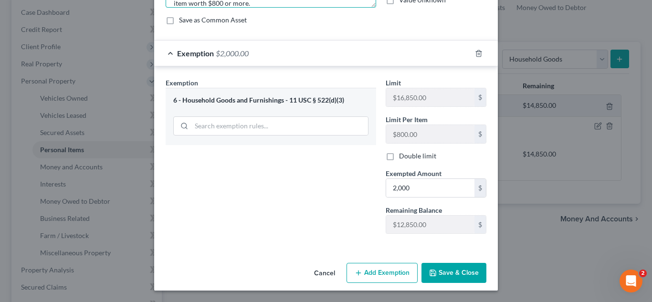
type textarea "Pots, pans, living room furniture, bedroom furnture - two bedrooms, misc. small…"
click at [442, 267] on button "Save & Close" at bounding box center [453, 273] width 65 height 20
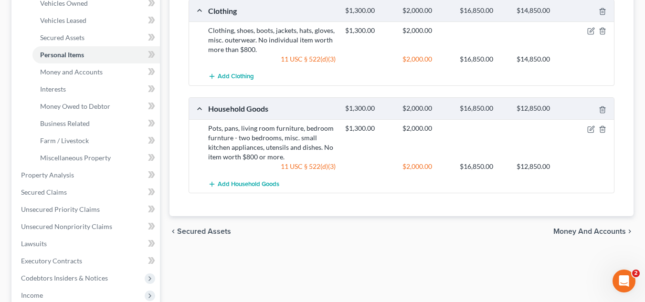
scroll to position [191, 0]
